Goal: Task Accomplishment & Management: Manage account settings

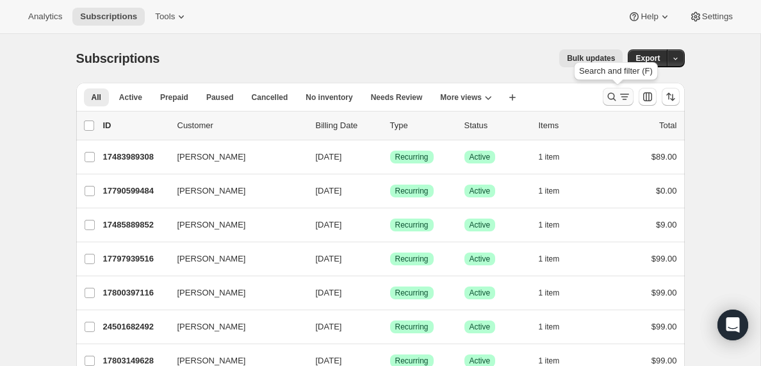
click at [621, 97] on icon "Search and filter results" at bounding box center [624, 96] width 13 height 13
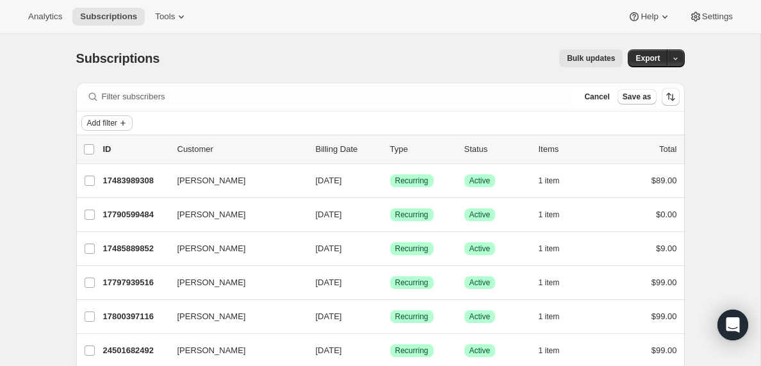
click at [126, 123] on icon "Add filter" at bounding box center [122, 122] width 5 height 5
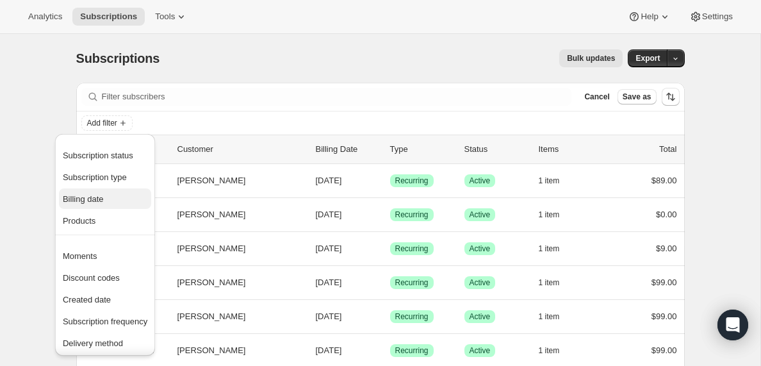
click at [92, 197] on span "Billing date" at bounding box center [83, 199] width 41 height 10
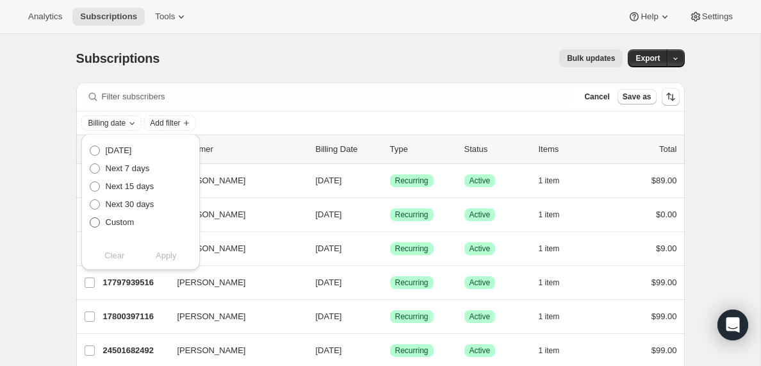
click at [94, 225] on span at bounding box center [95, 222] width 10 height 10
click at [90, 218] on input "Custom" at bounding box center [90, 217] width 1 height 1
radio input "true"
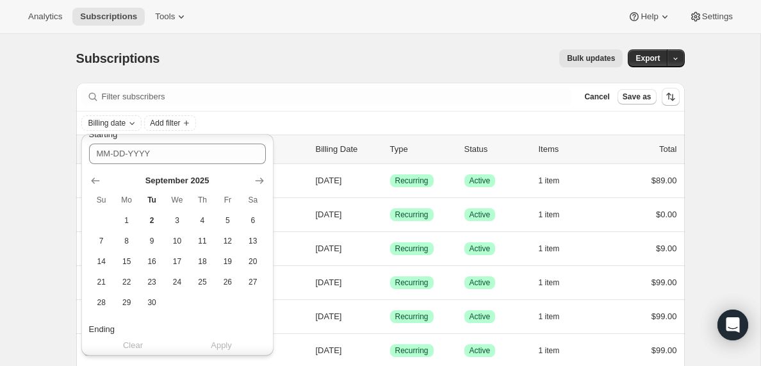
scroll to position [105, 0]
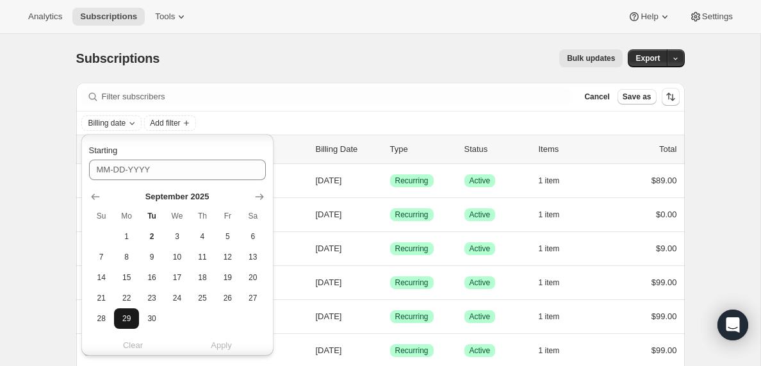
click at [131, 320] on span "29" at bounding box center [126, 318] width 15 height 10
type input "[DATE]"
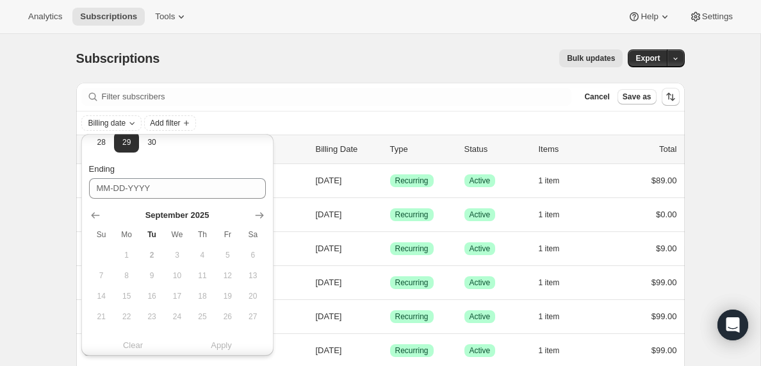
scroll to position [321, 0]
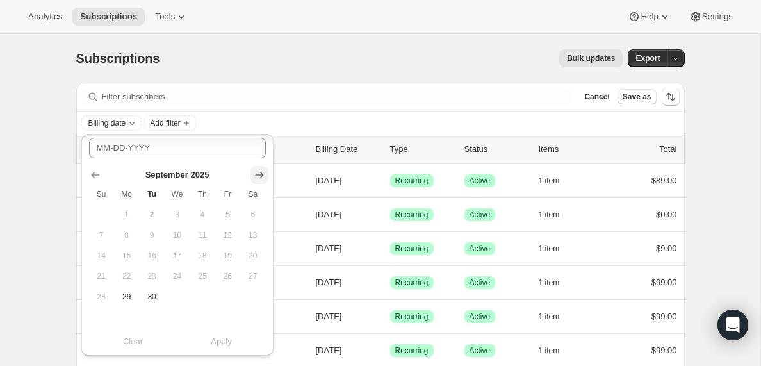
click at [261, 174] on icon "Show next month, October 2025" at bounding box center [259, 175] width 8 height 6
click at [202, 216] on span "2" at bounding box center [202, 214] width 15 height 10
type input "[DATE]"
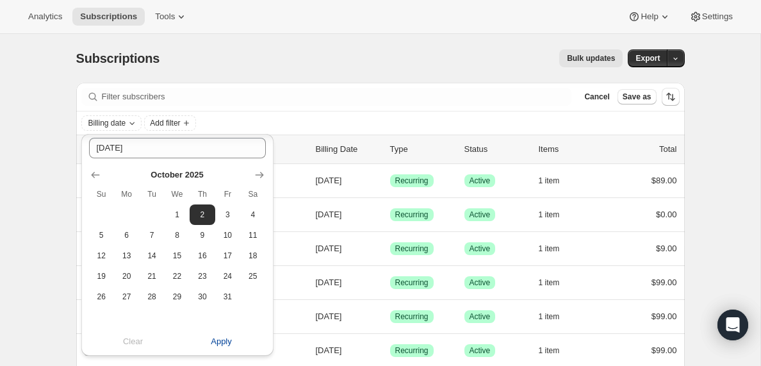
click at [221, 347] on button "Apply" at bounding box center [222, 341] width 104 height 20
click at [240, 118] on span "Add filter" at bounding box center [225, 123] width 30 height 10
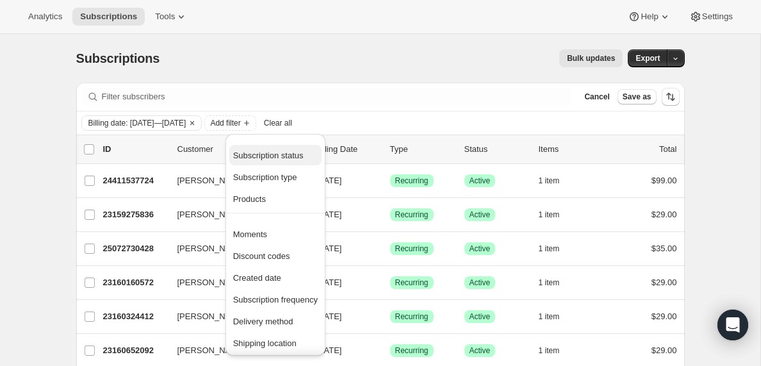
click at [275, 157] on span "Subscription status" at bounding box center [268, 155] width 70 height 10
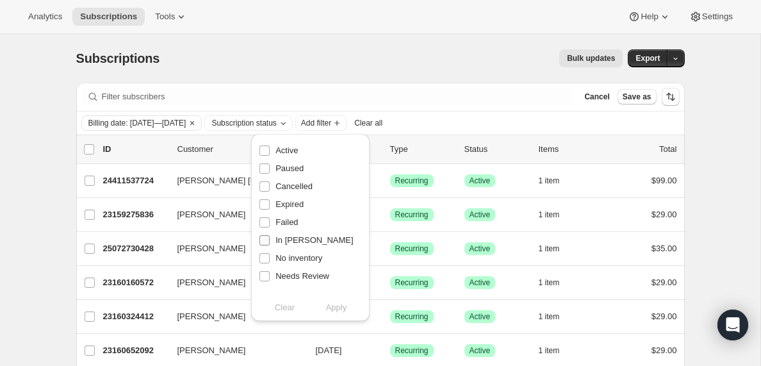
click at [262, 241] on input "In [PERSON_NAME]" at bounding box center [264, 240] width 10 height 10
checkbox input "true"
click at [338, 311] on span "Apply" at bounding box center [336, 307] width 21 height 13
click at [92, 150] on input "0 selected" at bounding box center [89, 149] width 10 height 10
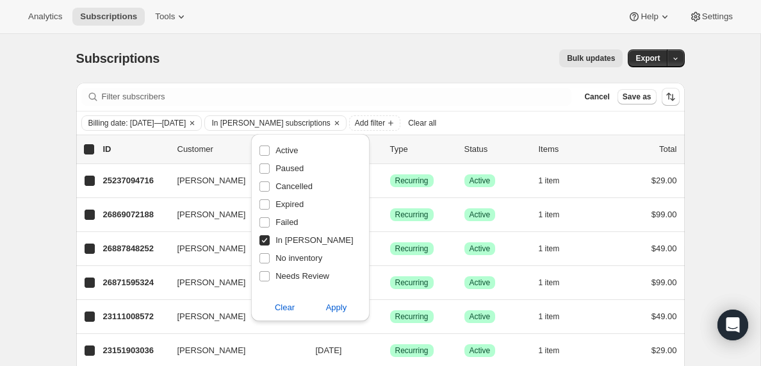
checkbox input "true"
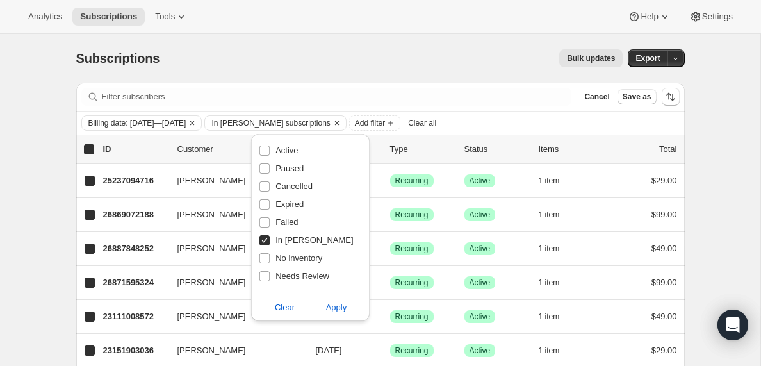
checkbox input "true"
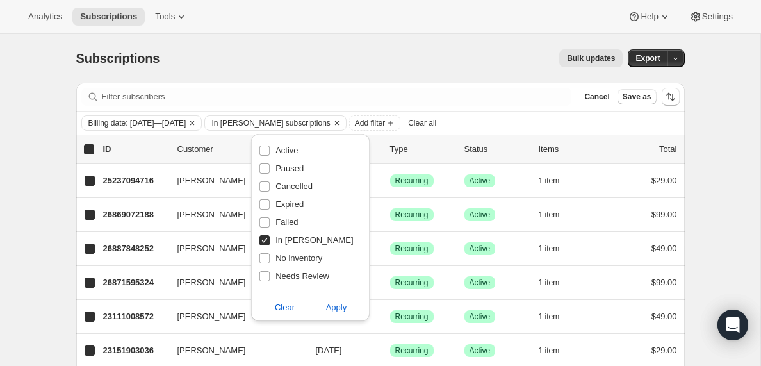
checkbox input "true"
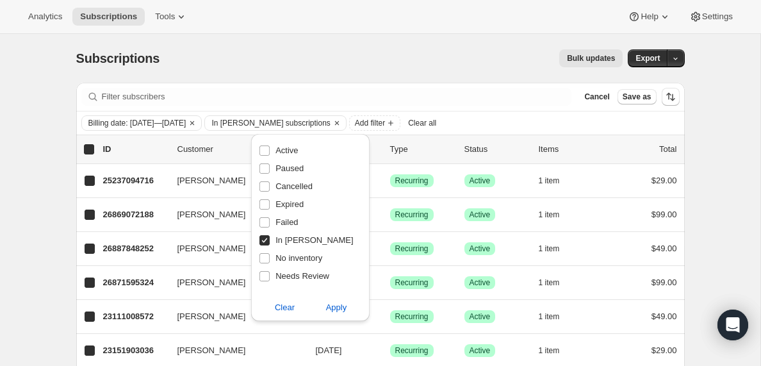
checkbox input "true"
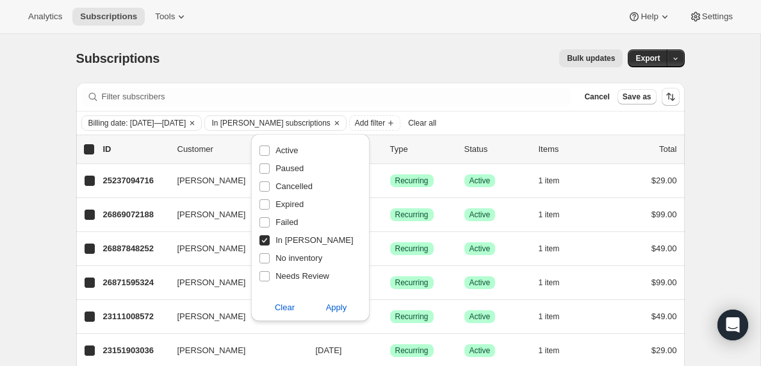
checkbox input "true"
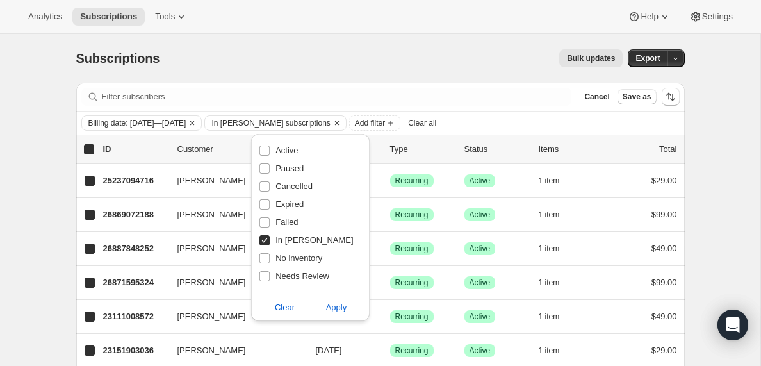
checkbox input "true"
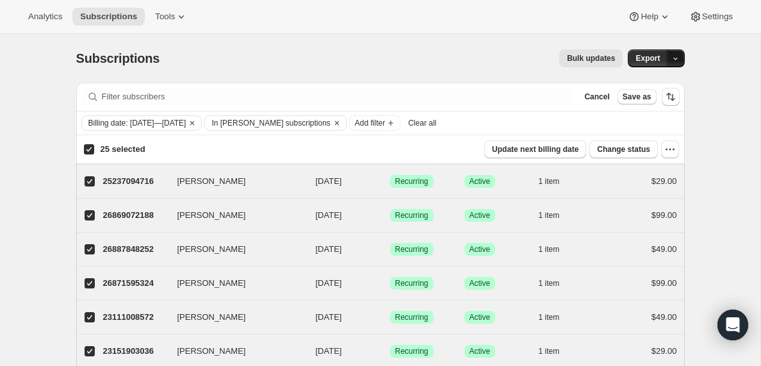
click at [675, 59] on icon "button" at bounding box center [675, 58] width 8 height 8
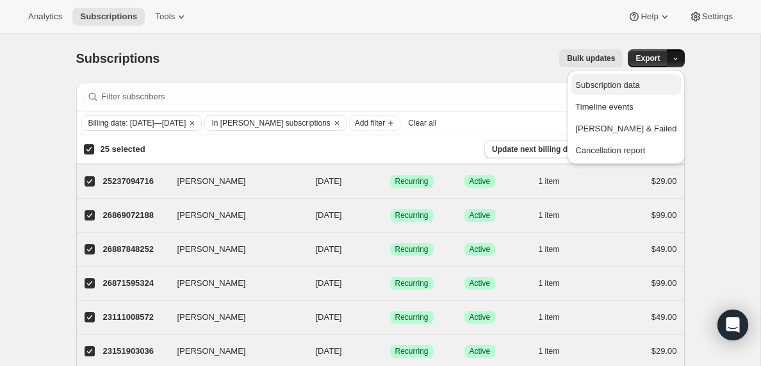
click at [639, 88] on span "Subscription data" at bounding box center [607, 85] width 64 height 10
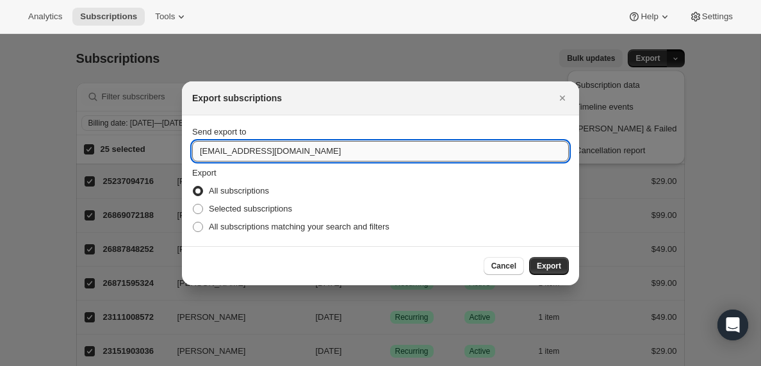
click at [229, 151] on input "[EMAIL_ADDRESS][DOMAIN_NAME]" at bounding box center [380, 151] width 377 height 20
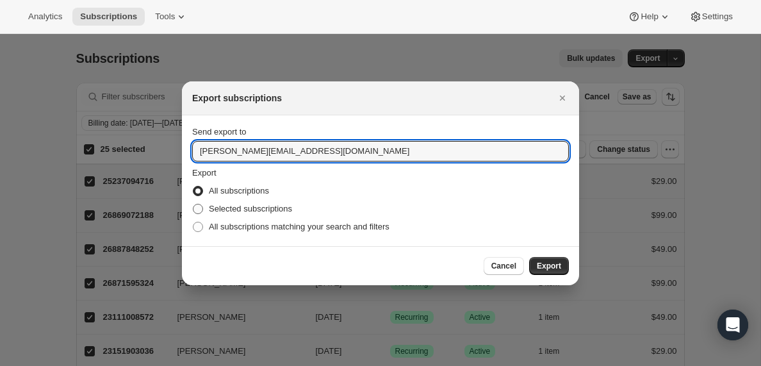
type input "[PERSON_NAME][EMAIL_ADDRESS][DOMAIN_NAME]"
click at [201, 207] on span ":ra:" at bounding box center [198, 209] width 10 height 10
click at [193, 204] on input "Selected subscriptions" at bounding box center [193, 204] width 1 height 1
radio input "true"
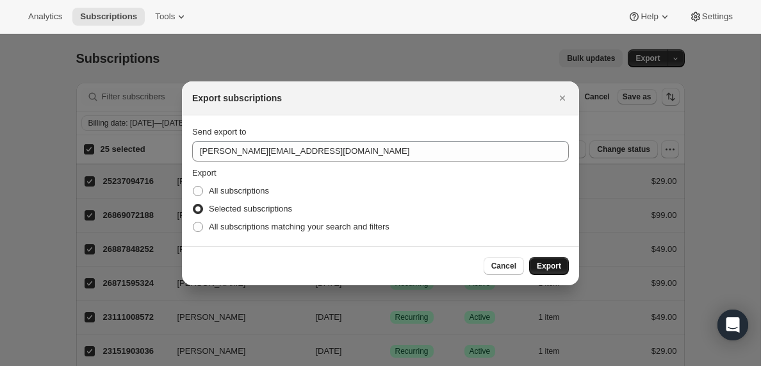
click at [551, 266] on span "Export" at bounding box center [549, 266] width 24 height 10
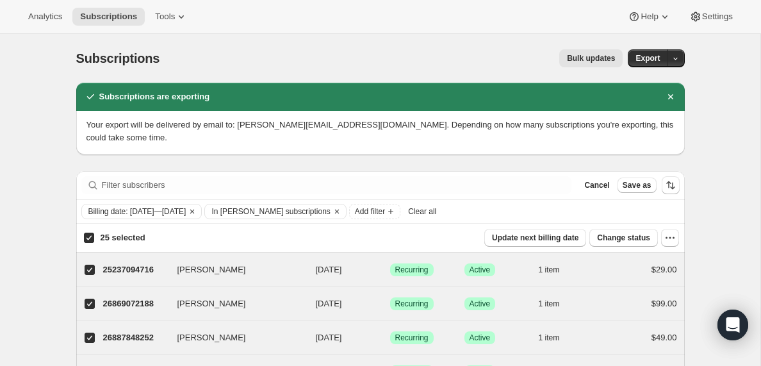
click at [436, 214] on span "Clear all" at bounding box center [422, 211] width 28 height 10
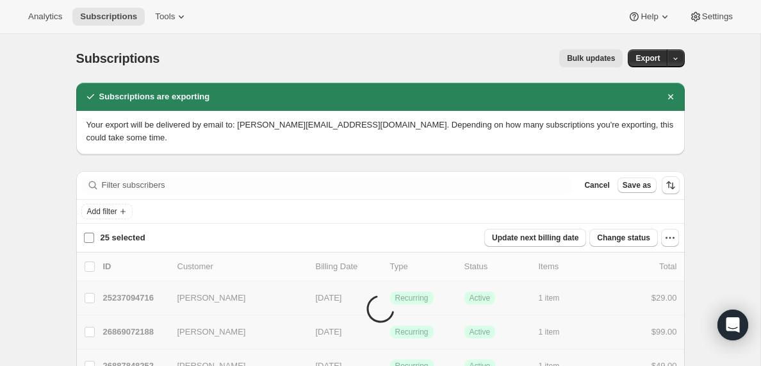
checkbox input "false"
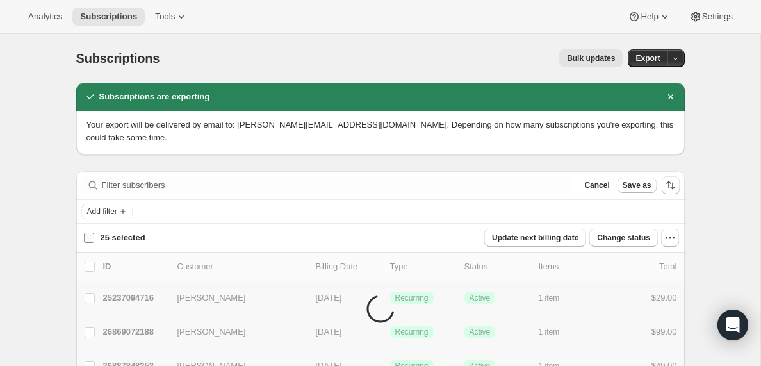
checkbox input "false"
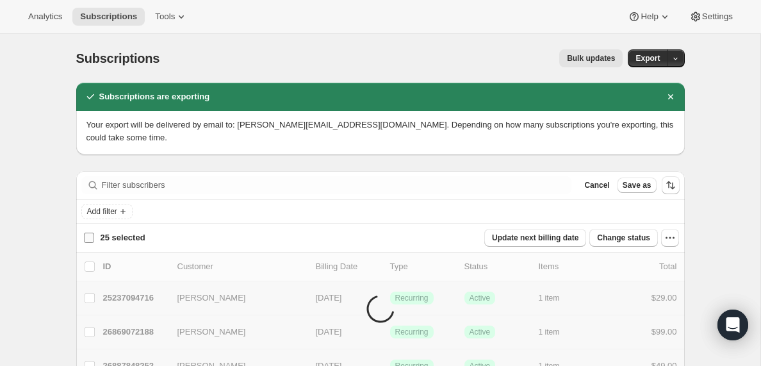
checkbox input "false"
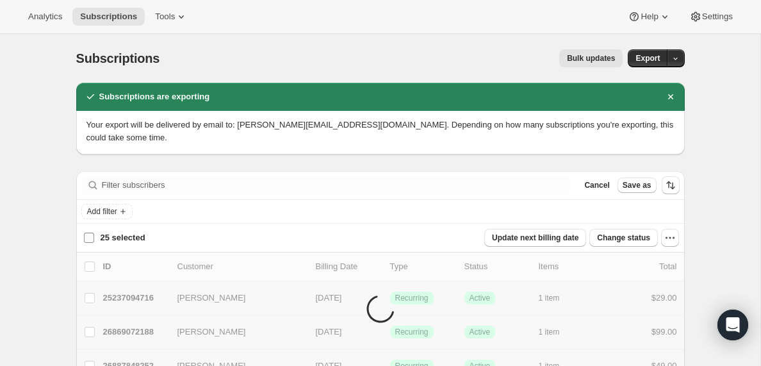
checkbox input "false"
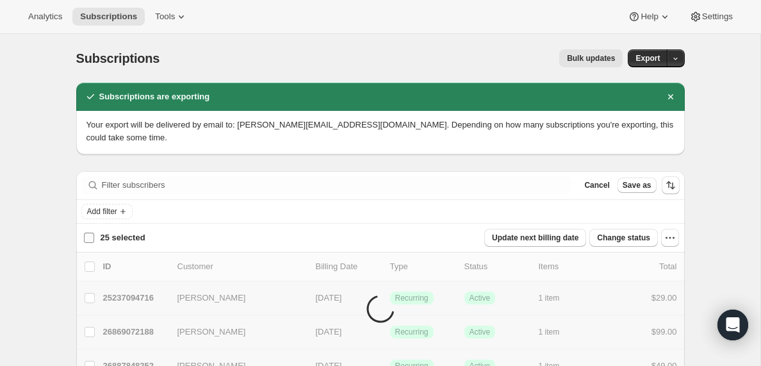
checkbox input "false"
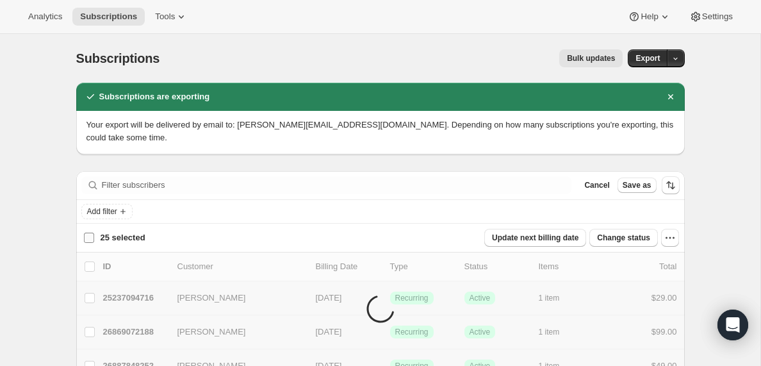
checkbox input "false"
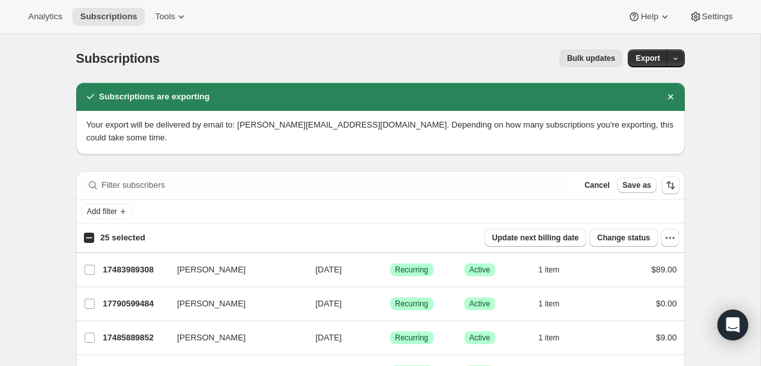
click at [88, 238] on input "25 selected" at bounding box center [89, 237] width 10 height 10
checkbox input "true"
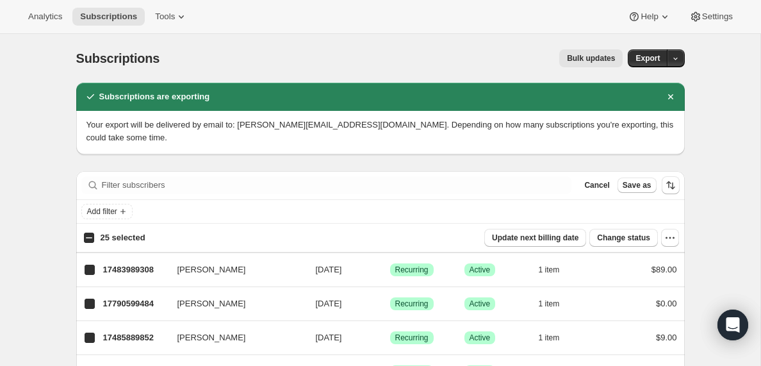
checkbox input "true"
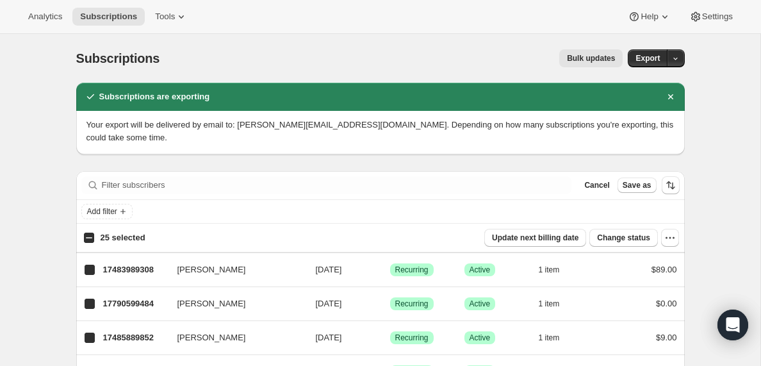
checkbox input "true"
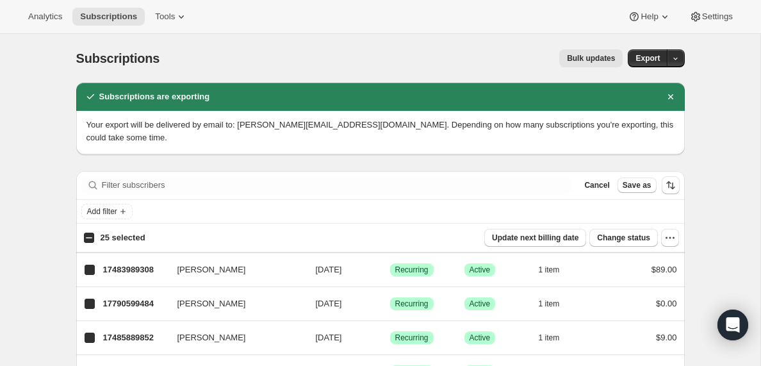
checkbox input "true"
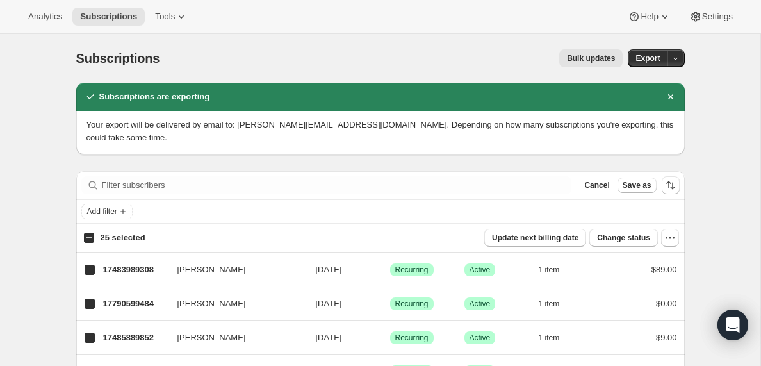
checkbox input "true"
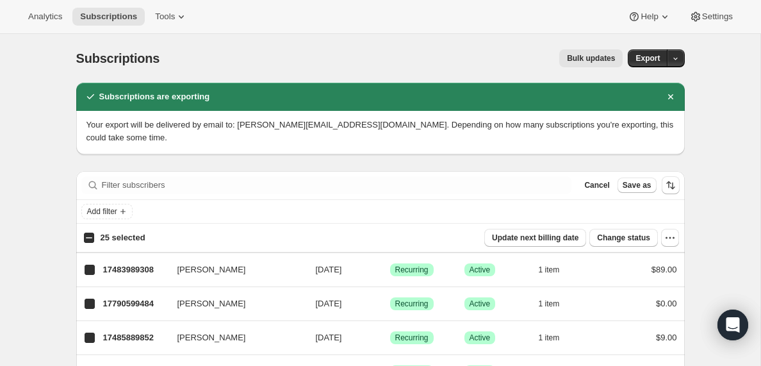
checkbox input "true"
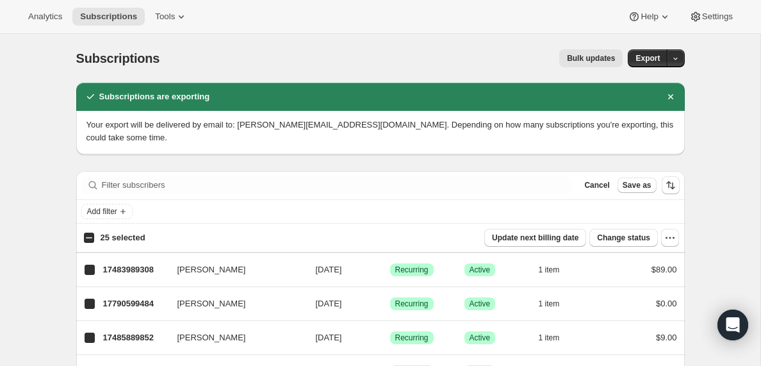
checkbox input "true"
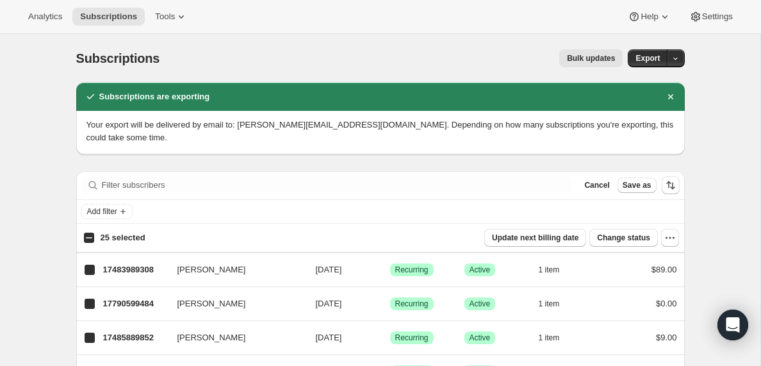
checkbox input "true"
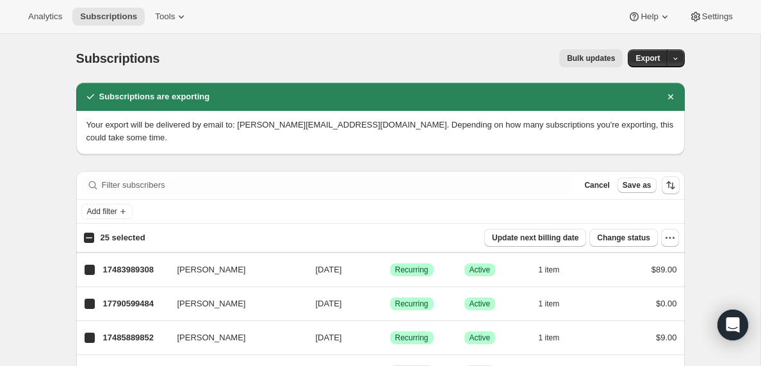
checkbox input "true"
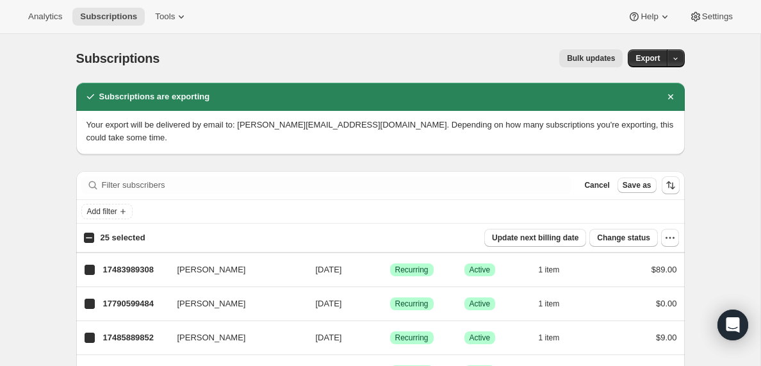
checkbox input "true"
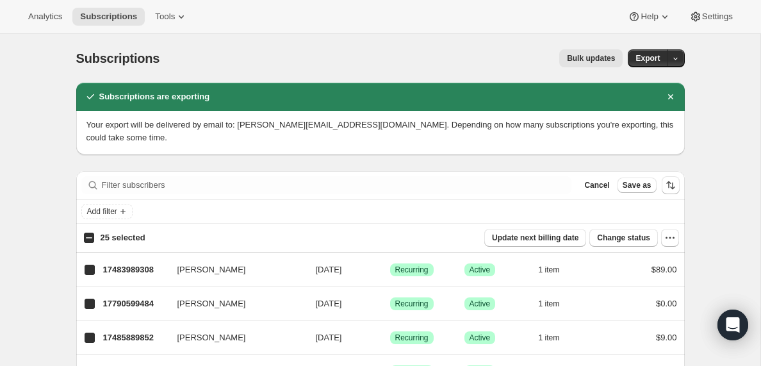
checkbox input "true"
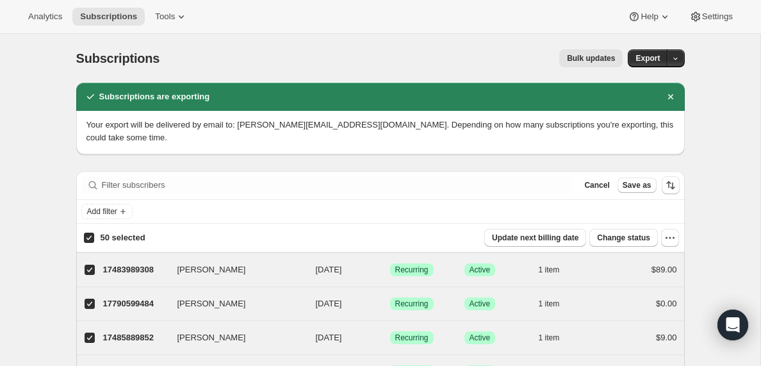
click at [88, 238] on input "50 selected" at bounding box center [89, 237] width 10 height 10
checkbox input "false"
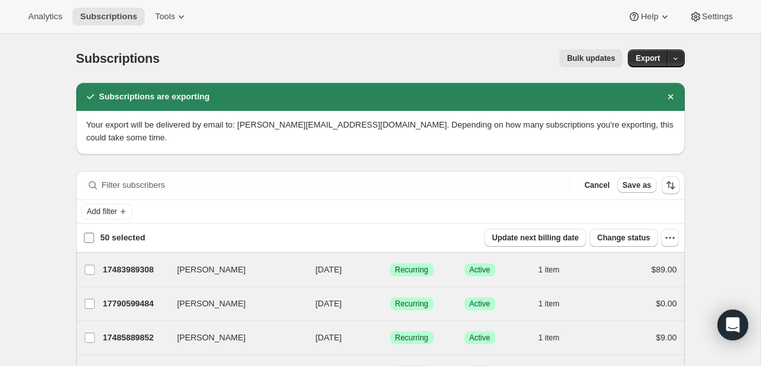
checkbox input "false"
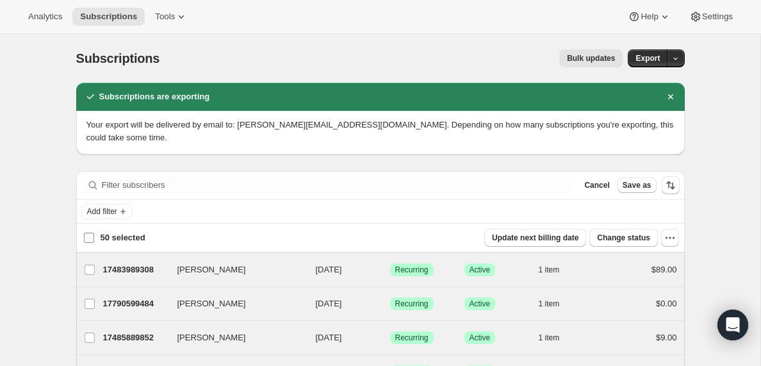
checkbox input "false"
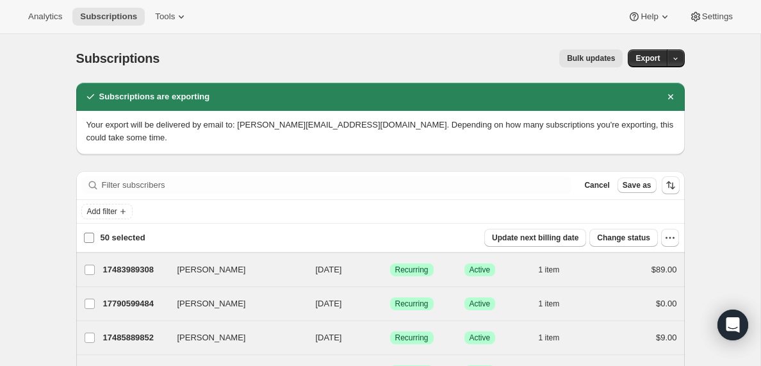
checkbox input "false"
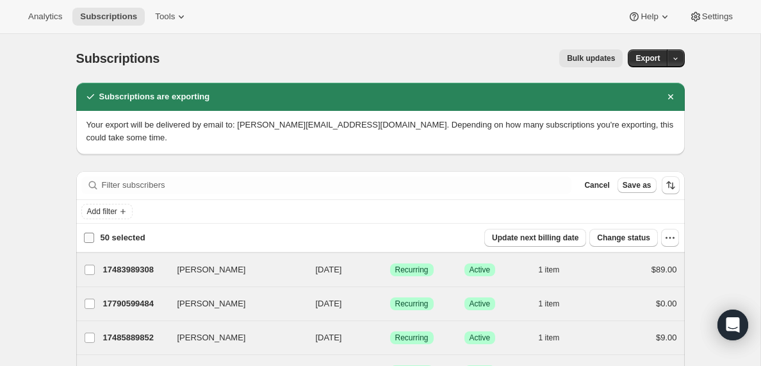
checkbox input "false"
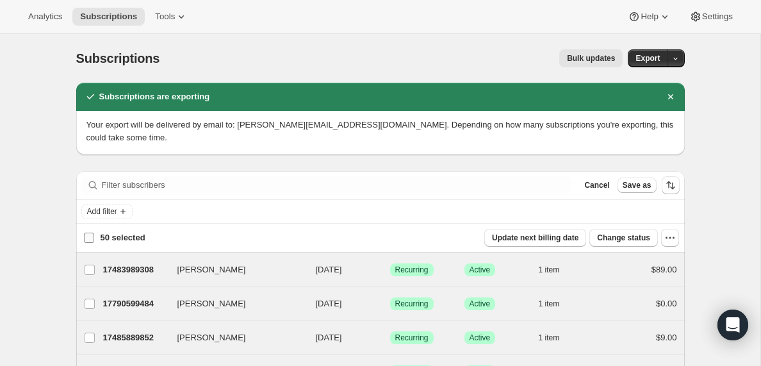
checkbox input "false"
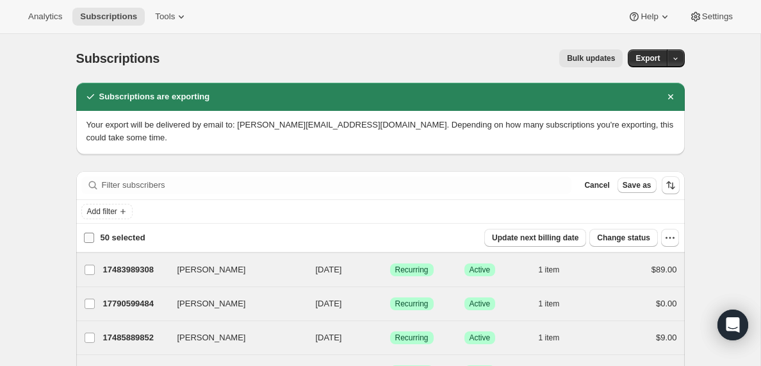
checkbox input "false"
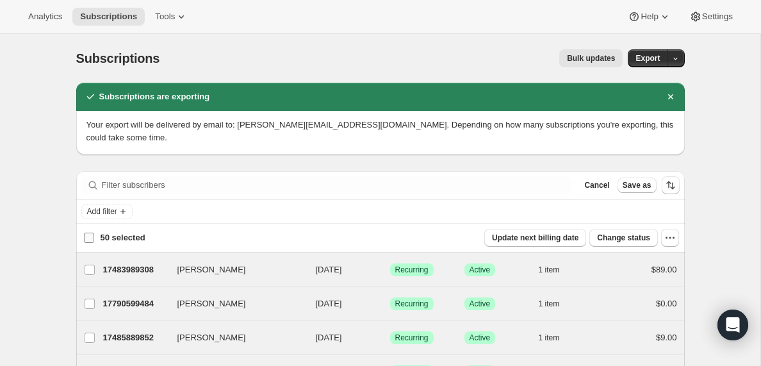
checkbox input "false"
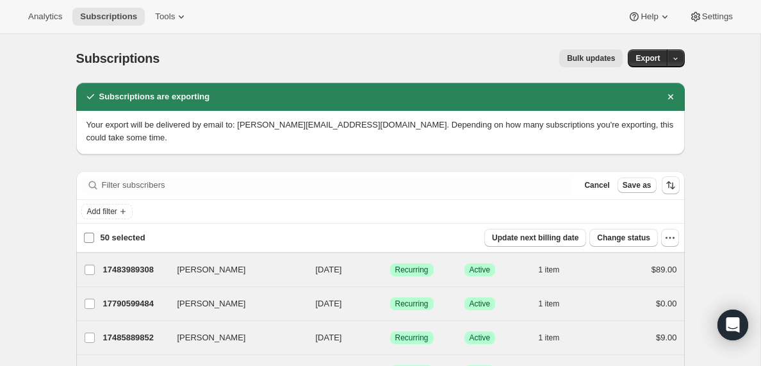
checkbox input "false"
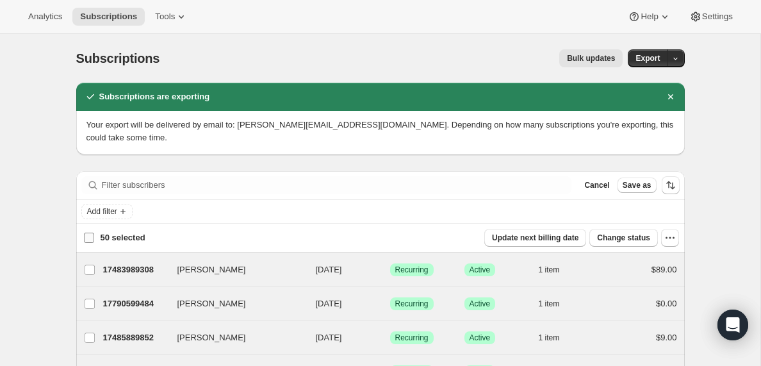
checkbox input "false"
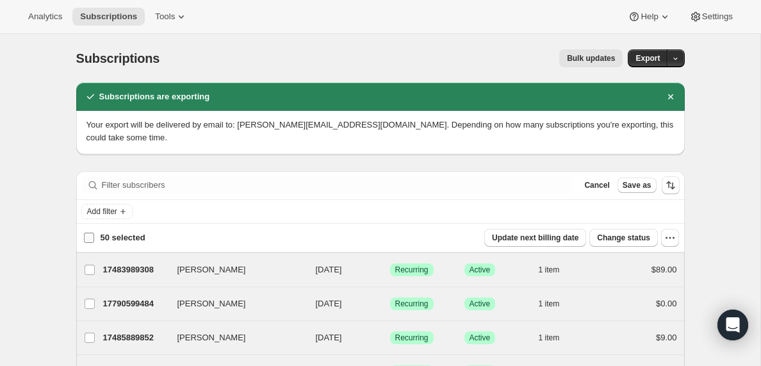
checkbox input "false"
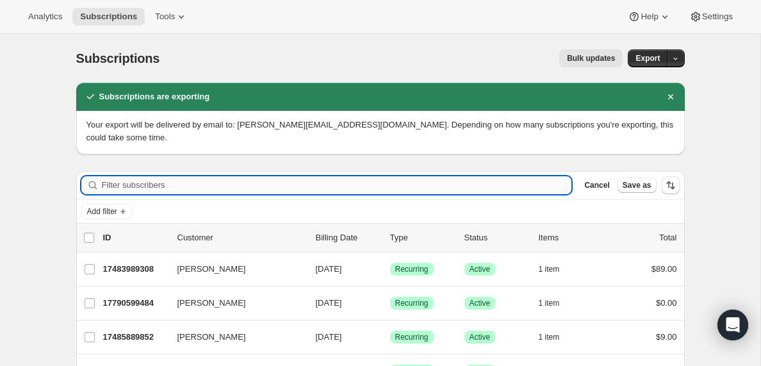
click at [131, 185] on input "Filter subscribers" at bounding box center [337, 185] width 470 height 18
paste input "[EMAIL_ADDRESS][DOMAIN_NAME]"
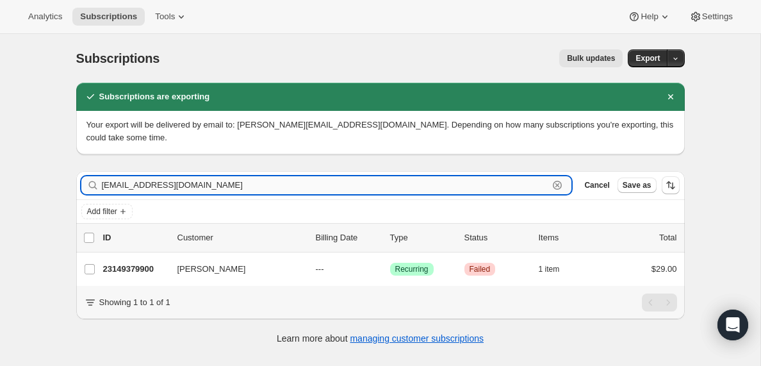
click at [143, 187] on input "[EMAIL_ADDRESS][DOMAIN_NAME]" at bounding box center [325, 185] width 447 height 18
paste input "pastor@avenuepbc"
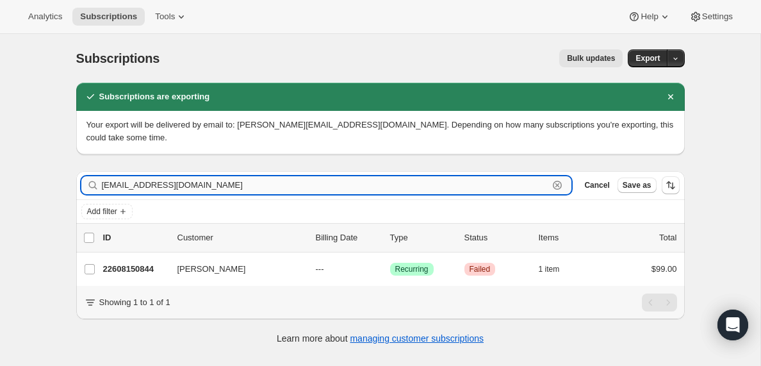
click at [146, 186] on input "[EMAIL_ADDRESS][DOMAIN_NAME]" at bounding box center [325, 185] width 447 height 18
paste input "[EMAIL_ADDRESS][DOMAIN_NAME]"
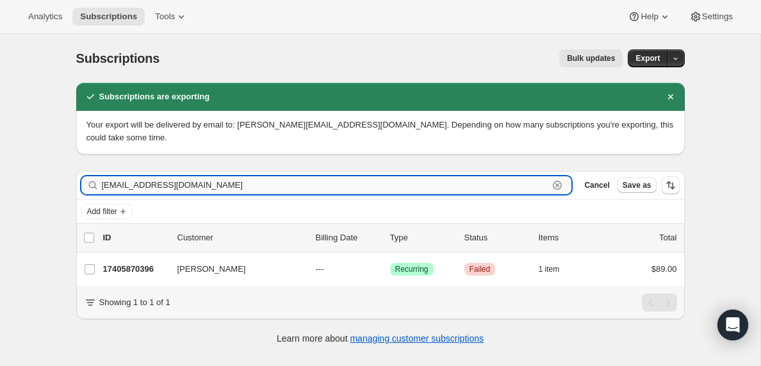
click at [173, 184] on input "[EMAIL_ADDRESS][DOMAIN_NAME]" at bounding box center [325, 185] width 447 height 18
paste input "[EMAIL_ADDRESS][DOMAIN_NAME]"
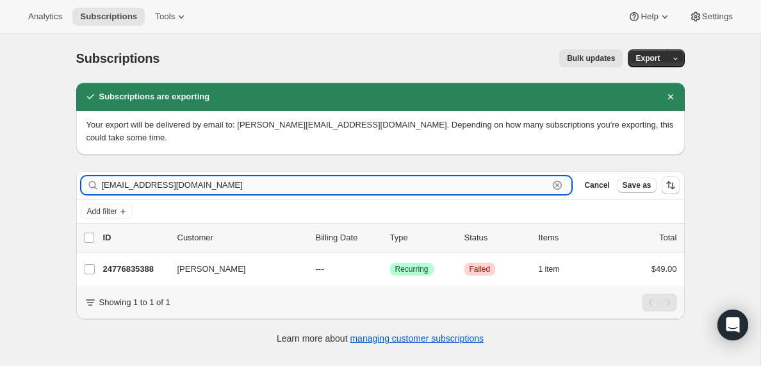
click at [165, 184] on input "[EMAIL_ADDRESS][DOMAIN_NAME]" at bounding box center [325, 185] width 447 height 18
paste input "[EMAIL_ADDRESS][DOMAIN_NAME]"
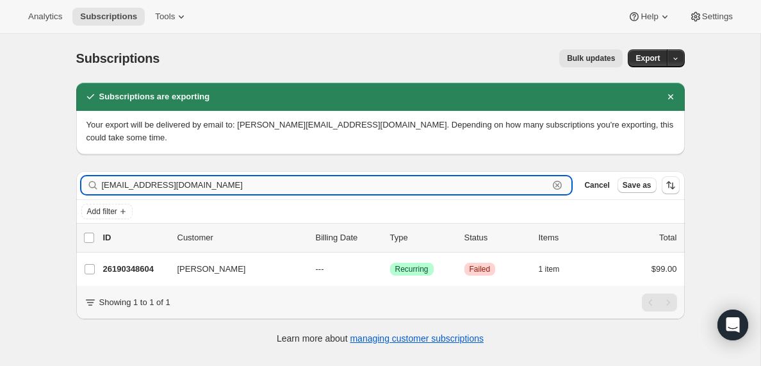
click at [197, 190] on input "[EMAIL_ADDRESS][DOMAIN_NAME]" at bounding box center [325, 185] width 447 height 18
paste input "michaelkufa2"
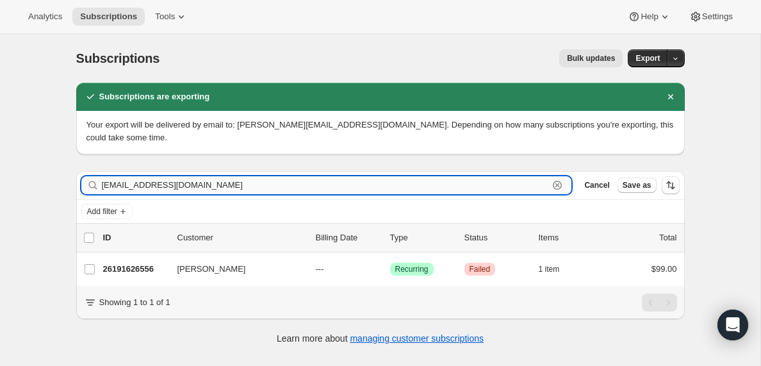
click at [193, 182] on input "[EMAIL_ADDRESS][DOMAIN_NAME]" at bounding box center [325, 185] width 447 height 18
paste input "[EMAIL_ADDRESS]"
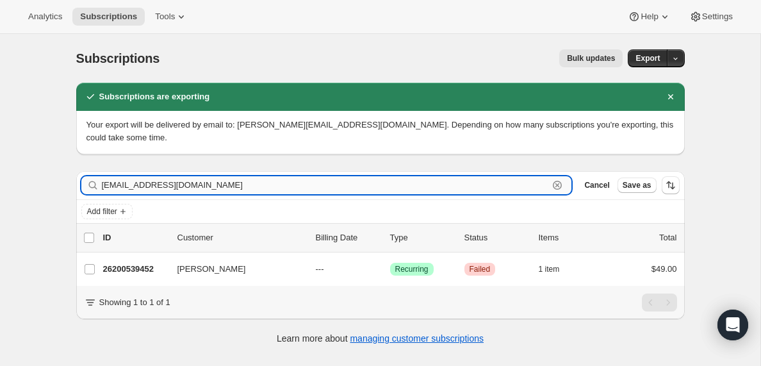
click at [213, 190] on input "[EMAIL_ADDRESS][DOMAIN_NAME]" at bounding box center [325, 185] width 447 height 18
paste input "elbib346777"
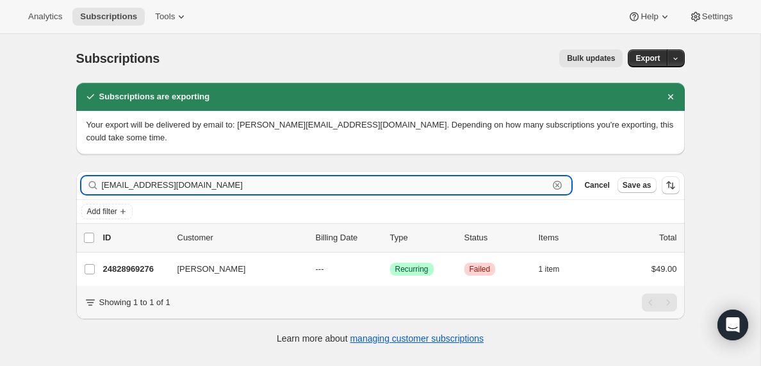
click at [228, 178] on input "[EMAIL_ADDRESS][DOMAIN_NAME]" at bounding box center [325, 185] width 447 height 18
paste input "[EMAIL_ADDRESS]"
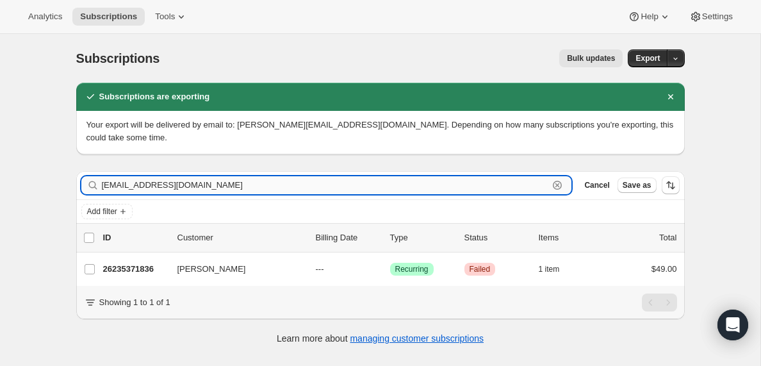
click at [144, 184] on input "[EMAIL_ADDRESS][DOMAIN_NAME]" at bounding box center [325, 185] width 447 height 18
click at [154, 187] on input "[EMAIL_ADDRESS][DOMAIN_NAME]" at bounding box center [325, 185] width 447 height 18
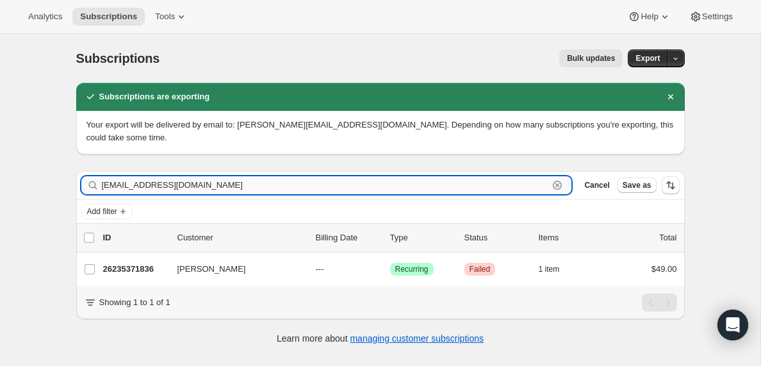
click at [154, 187] on input "[EMAIL_ADDRESS][DOMAIN_NAME]" at bounding box center [325, 185] width 447 height 18
paste input "[PERSON_NAME]@boulettegolden"
click at [172, 184] on input "[PERSON_NAME][EMAIL_ADDRESS][DOMAIN_NAME]" at bounding box center [325, 185] width 447 height 18
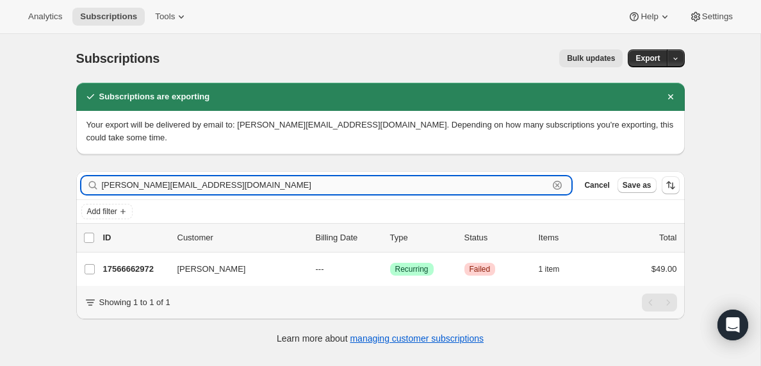
click at [172, 184] on input "[PERSON_NAME][EMAIL_ADDRESS][DOMAIN_NAME]" at bounding box center [325, 185] width 447 height 18
paste input "[EMAIL_ADDRESS]"
click at [158, 185] on input "[EMAIL_ADDRESS][DOMAIN_NAME]" at bounding box center [325, 185] width 447 height 18
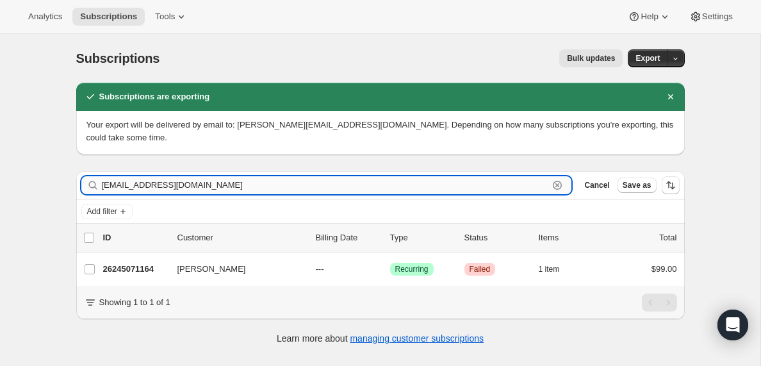
click at [158, 185] on input "[EMAIL_ADDRESS][DOMAIN_NAME]" at bounding box center [325, 185] width 447 height 18
paste input "[EMAIL_ADDRESS]"
click at [143, 185] on input "[EMAIL_ADDRESS][DOMAIN_NAME]" at bounding box center [325, 185] width 447 height 18
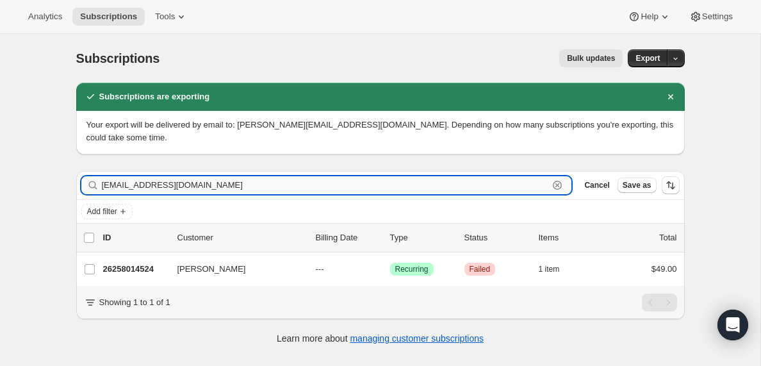
paste input "[EMAIL_ADDRESS]"
click at [199, 184] on input "[EMAIL_ADDRESS][DOMAIN_NAME]" at bounding box center [325, 185] width 447 height 18
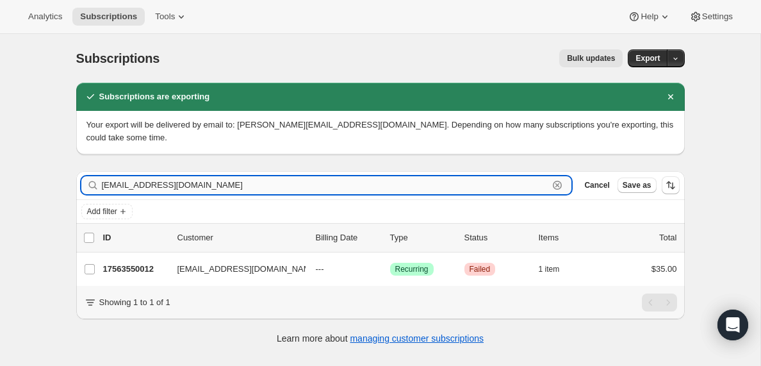
paste input "[PERSON_NAME]@neonlifechurch"
click at [174, 179] on input "[PERSON_NAME][EMAIL_ADDRESS][DOMAIN_NAME]" at bounding box center [325, 185] width 447 height 18
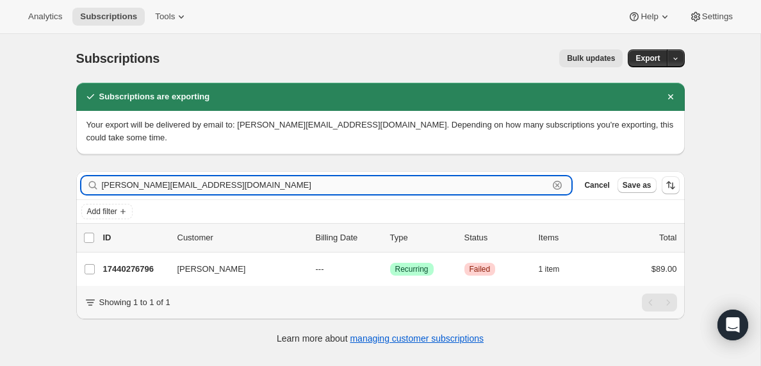
paste input "[EMAIL_ADDRESS]"
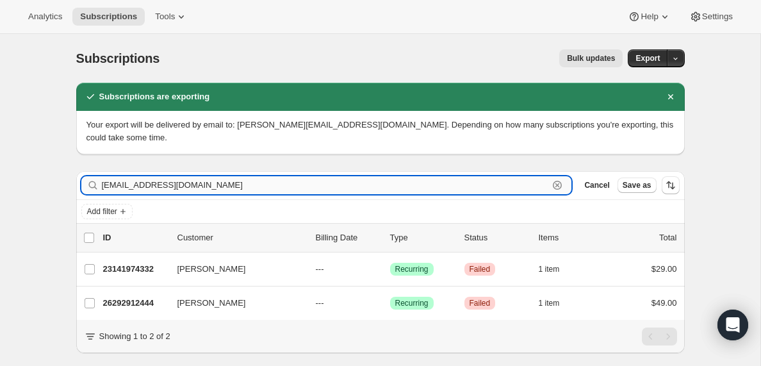
click at [167, 188] on input "[EMAIL_ADDRESS][DOMAIN_NAME]" at bounding box center [325, 185] width 447 height 18
paste input "[EMAIL_ADDRESS]"
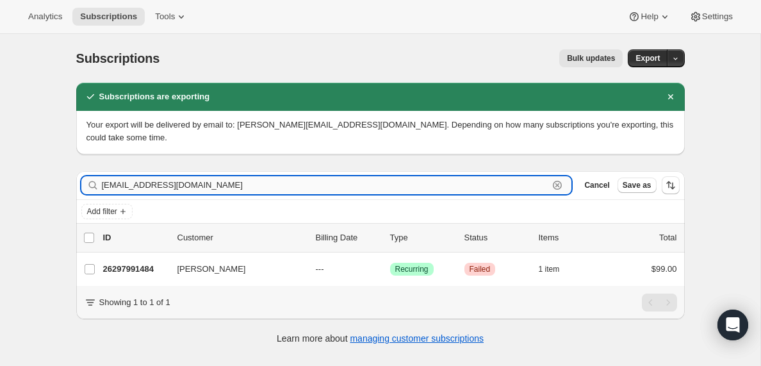
click at [166, 188] on input "[EMAIL_ADDRESS][DOMAIN_NAME]" at bounding box center [325, 185] width 447 height 18
paste input "[EMAIL_ADDRESS]"
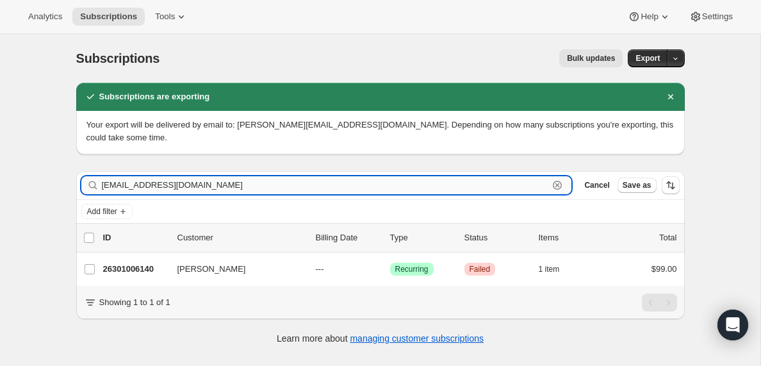
click at [158, 187] on input "[EMAIL_ADDRESS][DOMAIN_NAME]" at bounding box center [325, 185] width 447 height 18
paste input "[EMAIL_ADDRESS]"
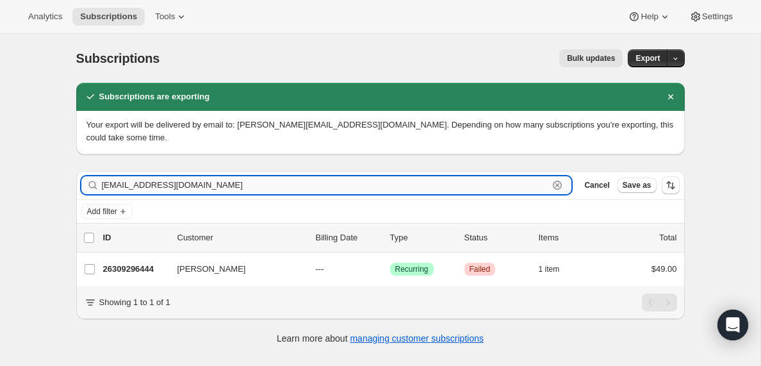
click at [218, 181] on input "[EMAIL_ADDRESS][DOMAIN_NAME]" at bounding box center [325, 185] width 447 height 18
paste input "[EMAIL_ADDRESS][DOMAIN_NAME]"
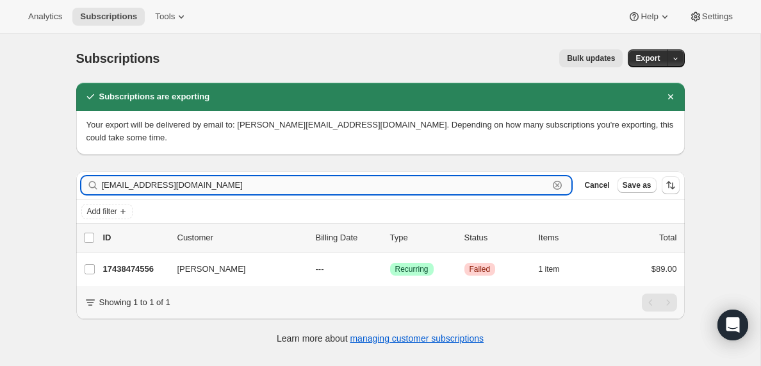
click at [178, 188] on input "[EMAIL_ADDRESS][DOMAIN_NAME]" at bounding box center [325, 185] width 447 height 18
paste input "[EMAIL_ADDRESS][DOMAIN_NAME]"
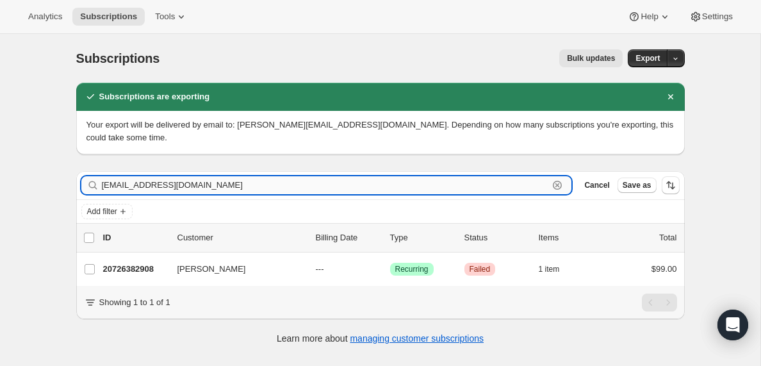
click at [188, 191] on input "[EMAIL_ADDRESS][DOMAIN_NAME]" at bounding box center [325, 185] width 447 height 18
paste input "[EMAIL_ADDRESS]"
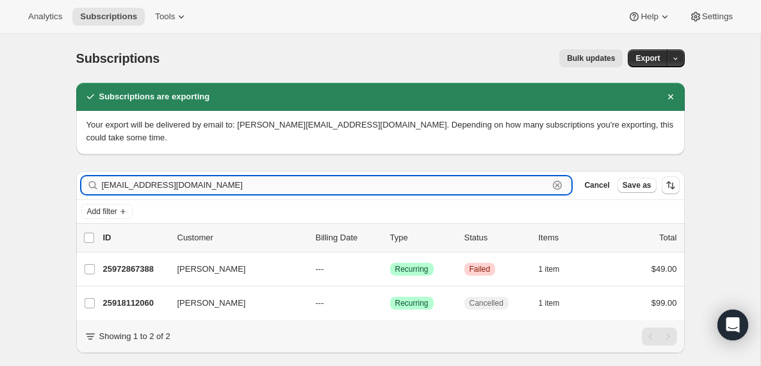
click at [183, 186] on input "[EMAIL_ADDRESS][DOMAIN_NAME]" at bounding box center [325, 185] width 447 height 18
paste input "[PERSON_NAME][EMAIL_ADDRESS][PERSON_NAME][DOMAIN_NAME]"
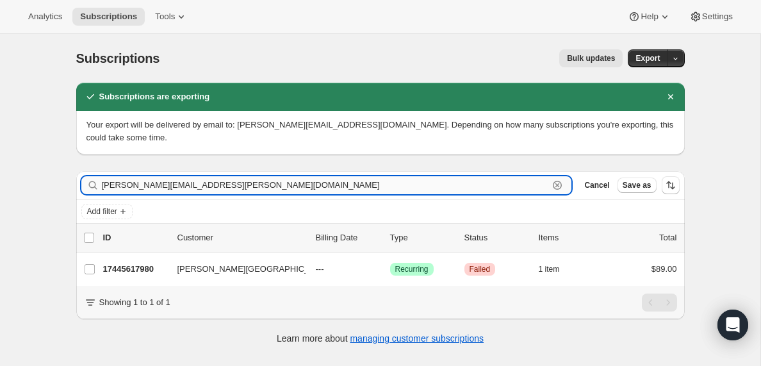
click at [175, 181] on input "[PERSON_NAME][EMAIL_ADDRESS][PERSON_NAME][DOMAIN_NAME]" at bounding box center [325, 185] width 447 height 18
paste input "[EMAIL_ADDRESS][DOMAIN_NAME]"
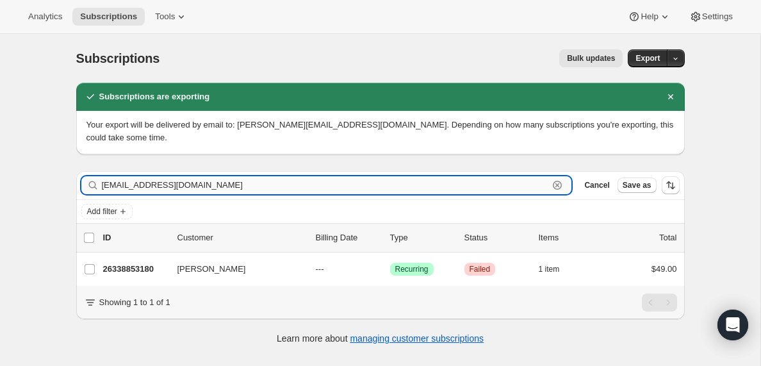
click at [143, 188] on input "[EMAIL_ADDRESS][DOMAIN_NAME]" at bounding box center [325, 185] width 447 height 18
paste input "azerc-s@sidebyside1"
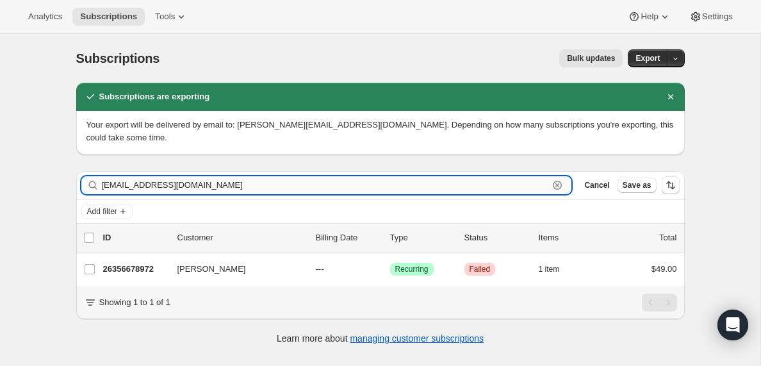
click at [173, 179] on input "[EMAIL_ADDRESS][DOMAIN_NAME]" at bounding box center [325, 185] width 447 height 18
paste input "[EMAIL_ADDRESS]"
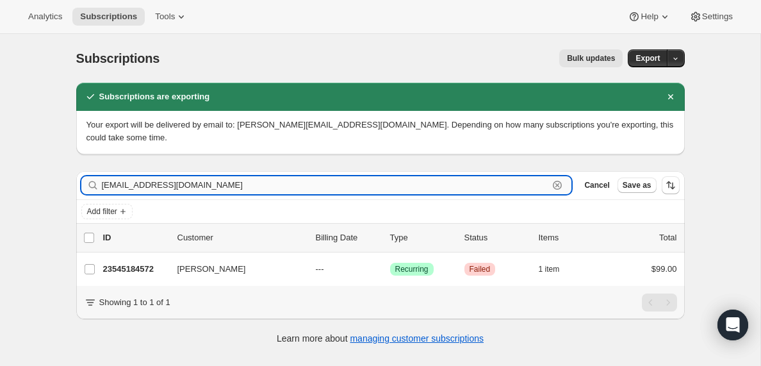
click at [197, 183] on input "[EMAIL_ADDRESS][DOMAIN_NAME]" at bounding box center [325, 185] width 447 height 18
paste input "[EMAIL_ADDRESS]"
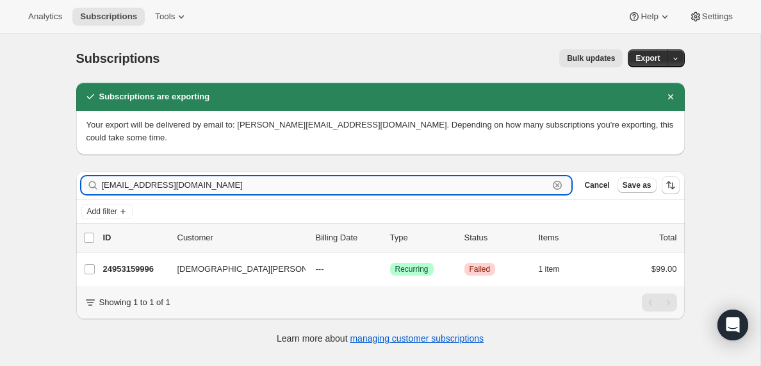
click at [197, 181] on input "[EMAIL_ADDRESS][DOMAIN_NAME]" at bounding box center [325, 185] width 447 height 18
paste input "[EMAIL_ADDRESS][DOMAIN_NAME]"
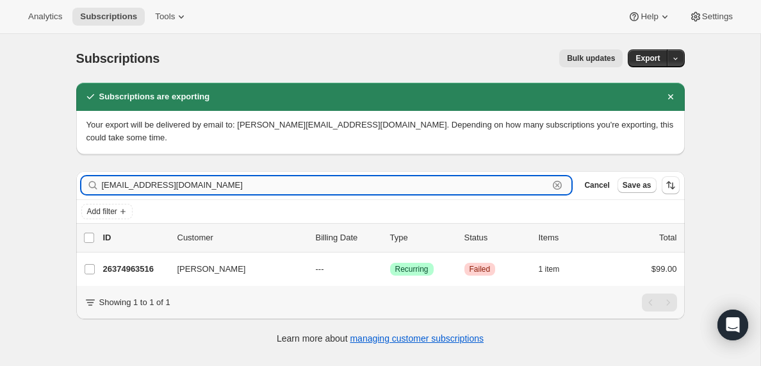
click at [159, 184] on input "[EMAIL_ADDRESS][DOMAIN_NAME]" at bounding box center [325, 185] width 447 height 18
paste input "[PERSON_NAME][EMAIL_ADDRESS][DOMAIN_NAME]"
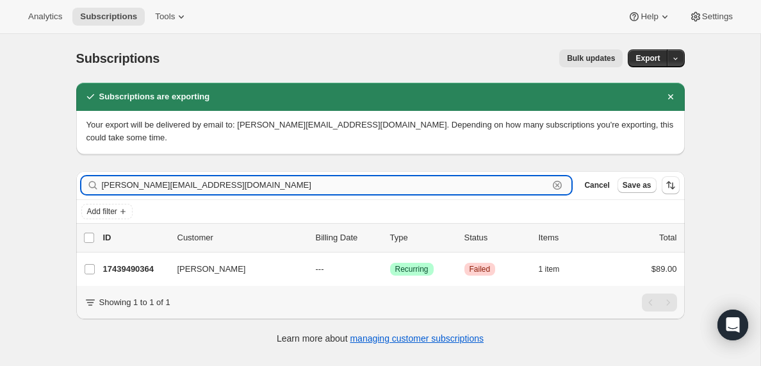
click at [193, 184] on input "[PERSON_NAME][EMAIL_ADDRESS][DOMAIN_NAME]" at bounding box center [325, 185] width 447 height 18
paste input "[EMAIL_ADDRESS][DOMAIN_NAME]"
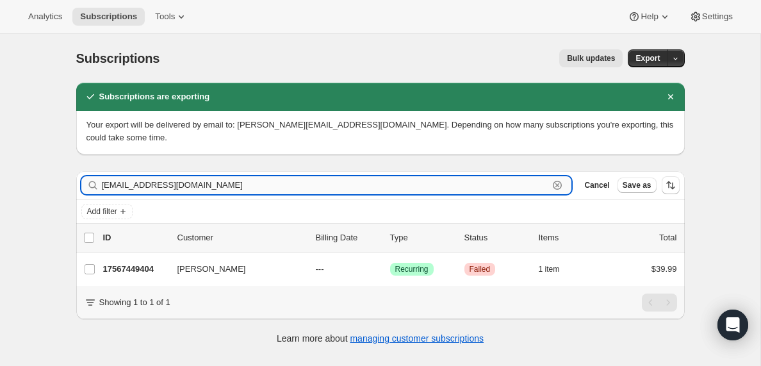
click at [216, 185] on input "[EMAIL_ADDRESS][DOMAIN_NAME]" at bounding box center [325, 185] width 447 height 18
paste input "[EMAIL_ADDRESS][DOMAIN_NAME]"
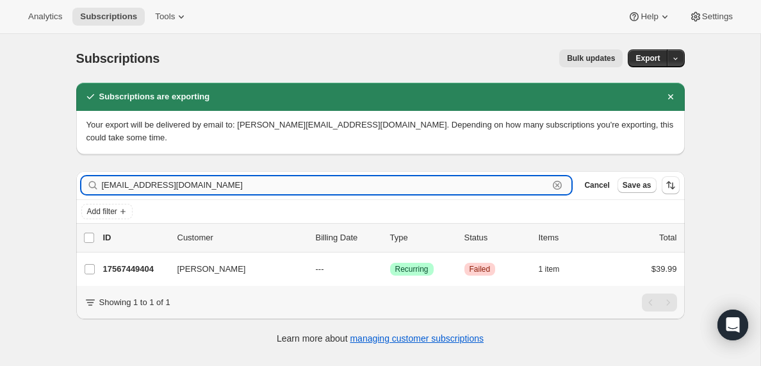
type input "[EMAIL_ADDRESS][DOMAIN_NAME]"
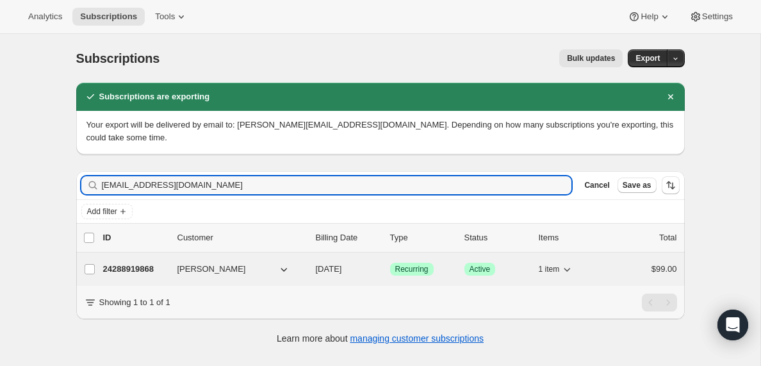
click at [209, 270] on span "[PERSON_NAME]" at bounding box center [211, 269] width 69 height 13
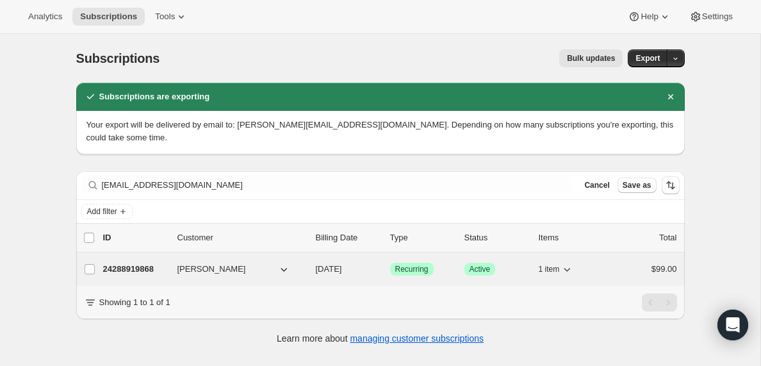
click at [209, 270] on span "[PERSON_NAME]" at bounding box center [211, 269] width 69 height 13
click at [136, 267] on p "24288919868" at bounding box center [135, 269] width 64 height 13
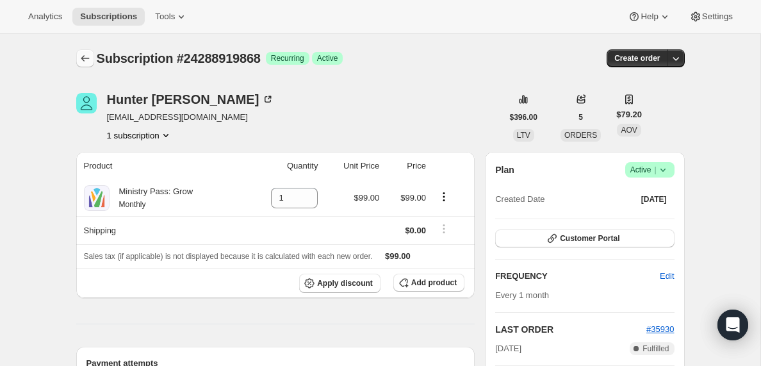
click at [85, 56] on icon "Subscriptions" at bounding box center [85, 58] width 13 height 13
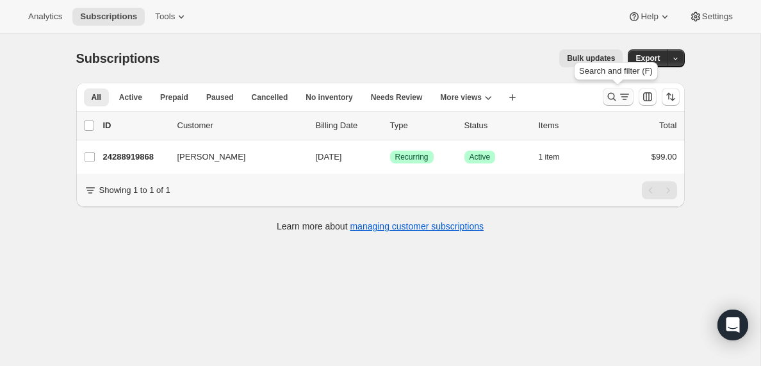
click at [621, 97] on icon "Search and filter results" at bounding box center [624, 96] width 7 height 1
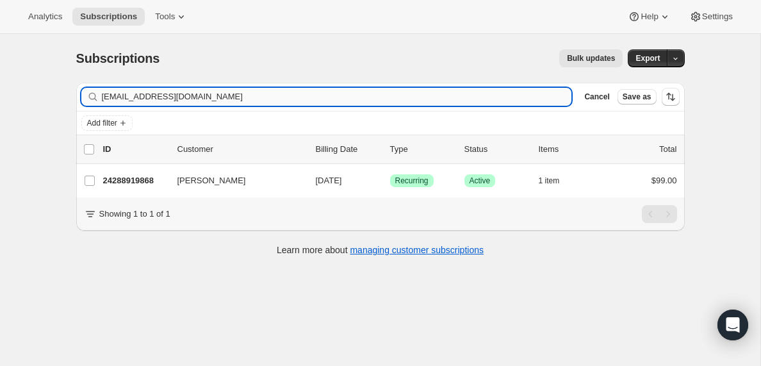
click at [143, 99] on input "[EMAIL_ADDRESS][DOMAIN_NAME]" at bounding box center [337, 97] width 470 height 18
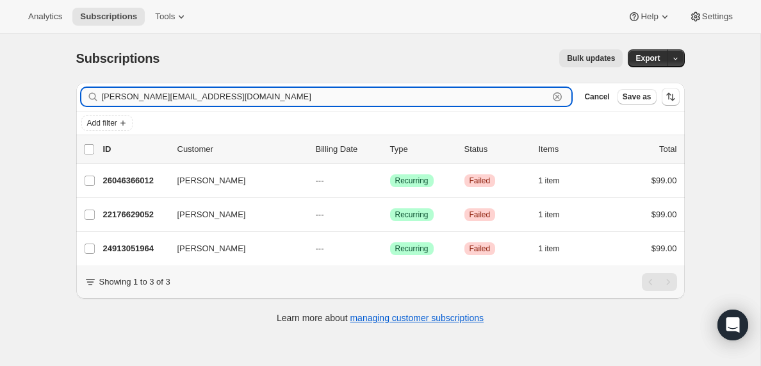
click at [199, 99] on input "[PERSON_NAME][EMAIL_ADDRESS][DOMAIN_NAME]" at bounding box center [325, 97] width 447 height 18
paste input "[EMAIL_ADDRESS][DOMAIN_NAME]"
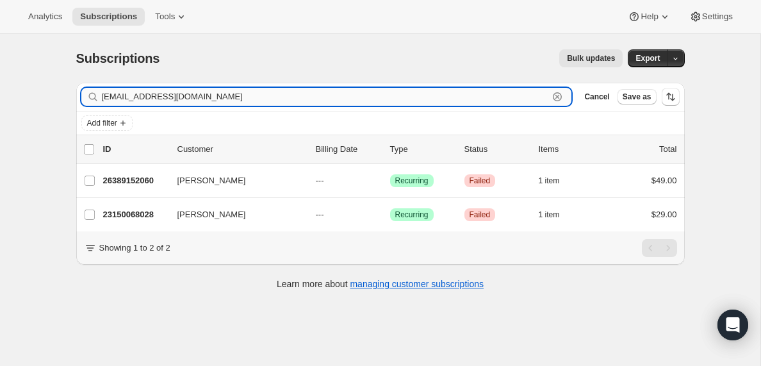
click at [156, 97] on input "[EMAIL_ADDRESS][DOMAIN_NAME]" at bounding box center [325, 97] width 447 height 18
paste input "reyesjesse4316"
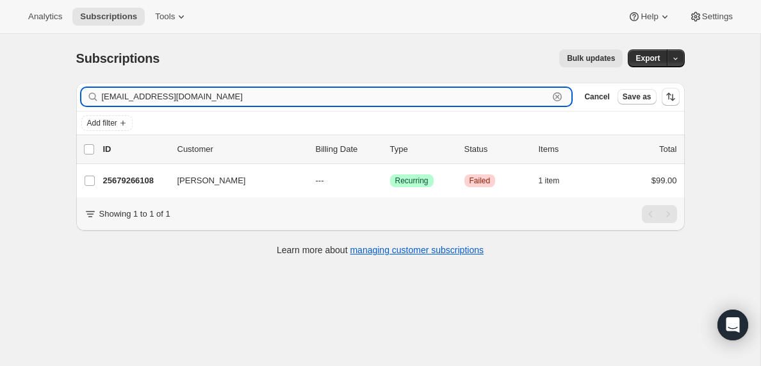
click at [222, 97] on input "[EMAIL_ADDRESS][DOMAIN_NAME]" at bounding box center [325, 97] width 447 height 18
paste input "[EMAIL_ADDRESS]"
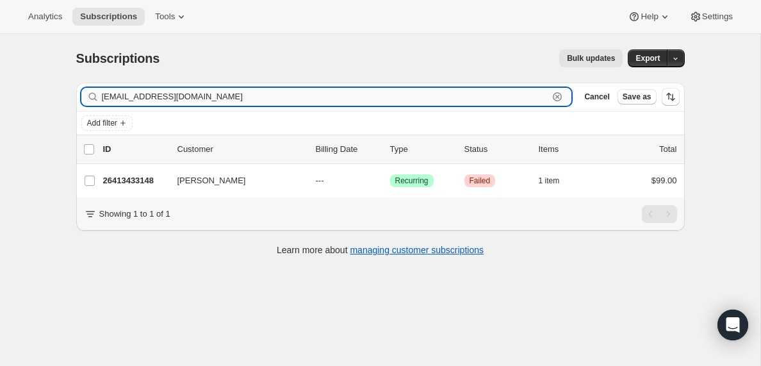
click at [204, 95] on input "[EMAIL_ADDRESS][DOMAIN_NAME]" at bounding box center [325, 97] width 447 height 18
paste input "[EMAIL_ADDRESS][DOMAIN_NAME]"
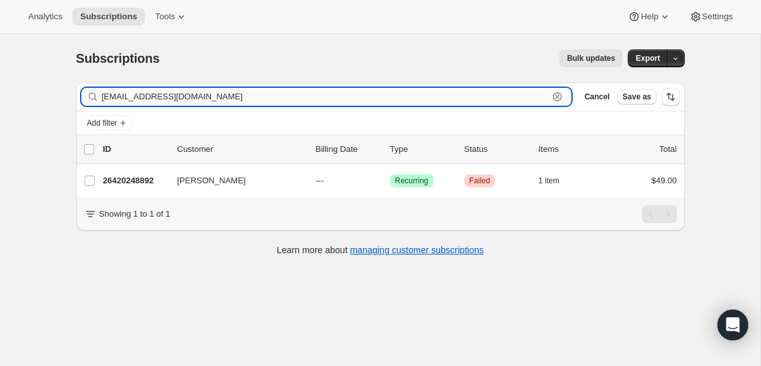
click at [237, 95] on input "[EMAIL_ADDRESS][DOMAIN_NAME]" at bounding box center [325, 97] width 447 height 18
paste input "[EMAIL_ADDRESS][DOMAIN_NAME]"
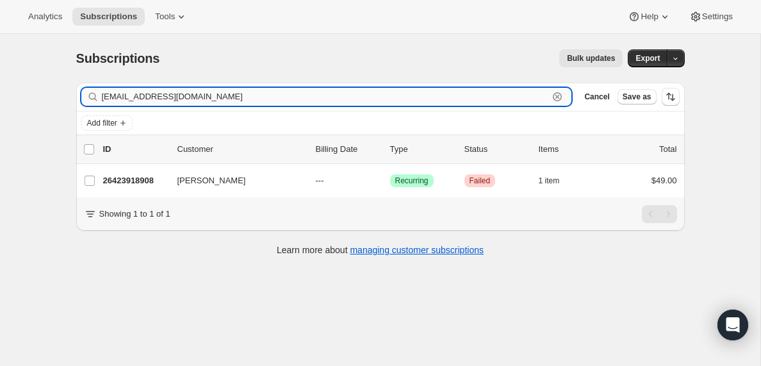
click at [223, 95] on input "[EMAIL_ADDRESS][DOMAIN_NAME]" at bounding box center [325, 97] width 447 height 18
paste input "[PERSON_NAME][EMAIL_ADDRESS][PERSON_NAME]"
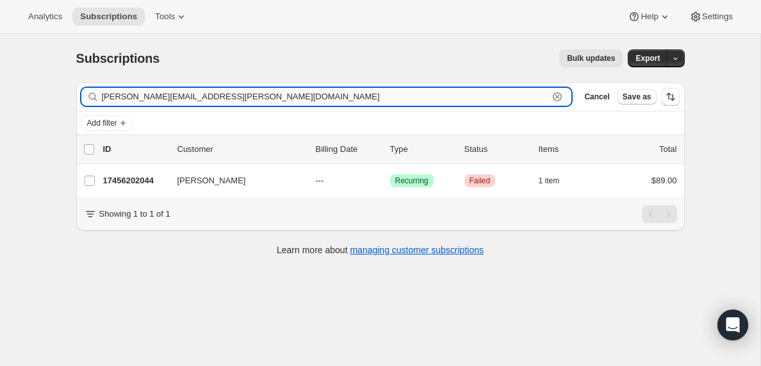
click at [199, 97] on input "[PERSON_NAME][EMAIL_ADDRESS][PERSON_NAME][DOMAIN_NAME]" at bounding box center [325, 97] width 447 height 18
paste input "[EMAIL_ADDRESS]"
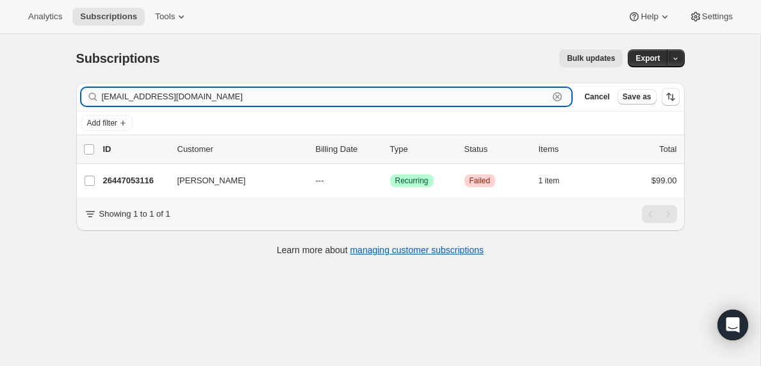
click at [237, 98] on input "[EMAIL_ADDRESS][DOMAIN_NAME]" at bounding box center [325, 97] width 447 height 18
click at [237, 102] on input "[EMAIL_ADDRESS][DOMAIN_NAME]" at bounding box center [325, 97] width 447 height 18
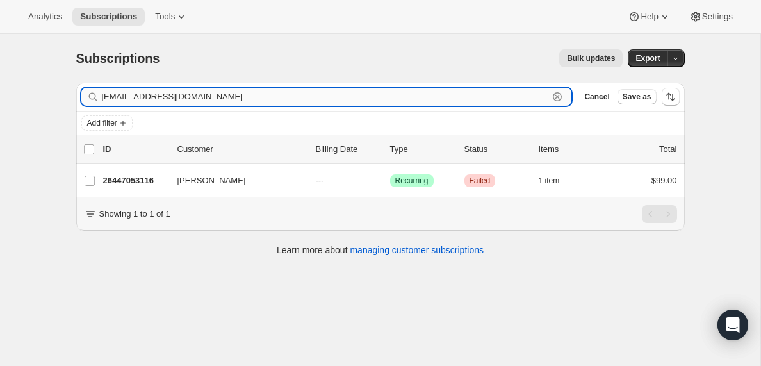
paste input "smiley.[PERSON_NAME]"
click at [244, 102] on input "[EMAIL_ADDRESS][PERSON_NAME][DOMAIN_NAME]" at bounding box center [325, 97] width 447 height 18
paste input "gantnermacy"
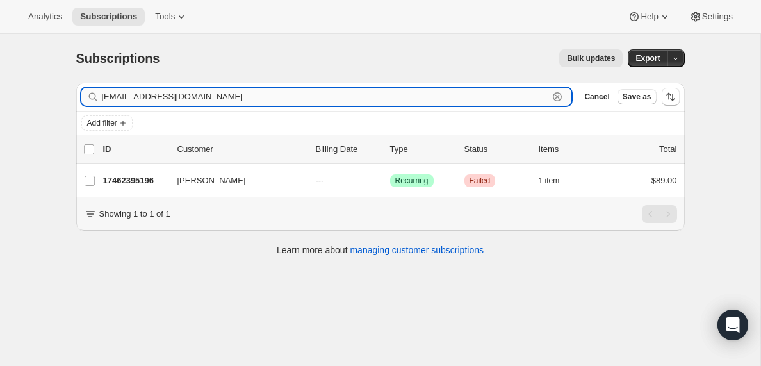
click at [214, 96] on input "[EMAIL_ADDRESS][DOMAIN_NAME]" at bounding box center [325, 97] width 447 height 18
paste input "a.kalo@ljresolution"
click at [196, 90] on input "[EMAIL_ADDRESS][DOMAIN_NAME]" at bounding box center [325, 97] width 447 height 18
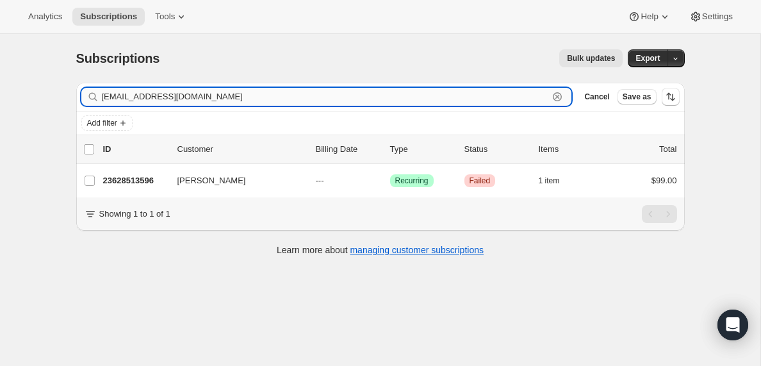
click at [196, 90] on input "[EMAIL_ADDRESS][DOMAIN_NAME]" at bounding box center [325, 97] width 447 height 18
paste input "[EMAIL_ADDRESS]"
click at [227, 100] on input "[PERSON_NAME][EMAIL_ADDRESS][DOMAIN_NAME]" at bounding box center [325, 97] width 447 height 18
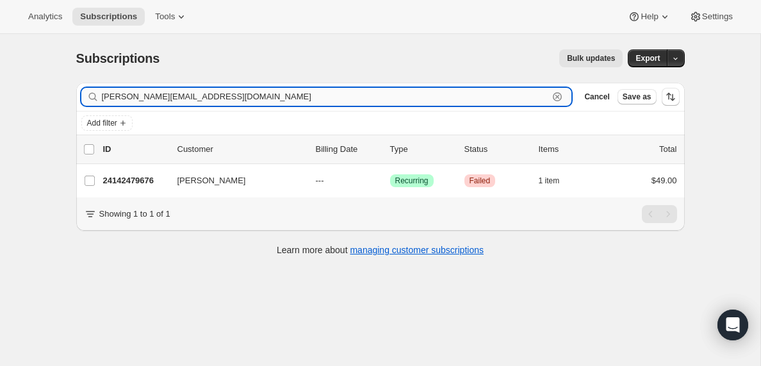
click at [227, 100] on input "[PERSON_NAME][EMAIL_ADDRESS][DOMAIN_NAME]" at bounding box center [325, 97] width 447 height 18
paste input "[EMAIL_ADDRESS]"
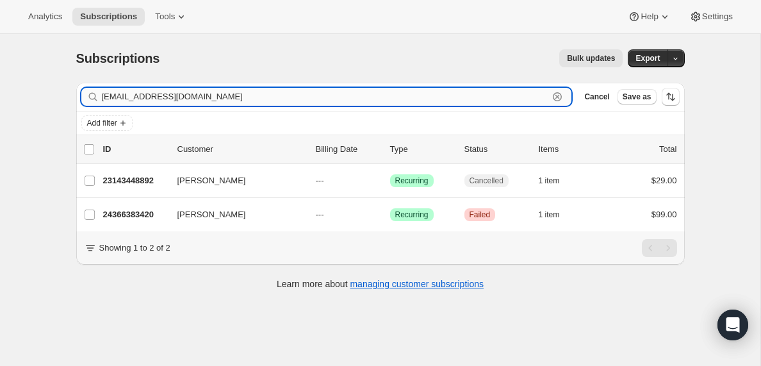
click at [179, 97] on input "[EMAIL_ADDRESS][DOMAIN_NAME]" at bounding box center [325, 97] width 447 height 18
paste input "[EMAIL_ADDRESS]"
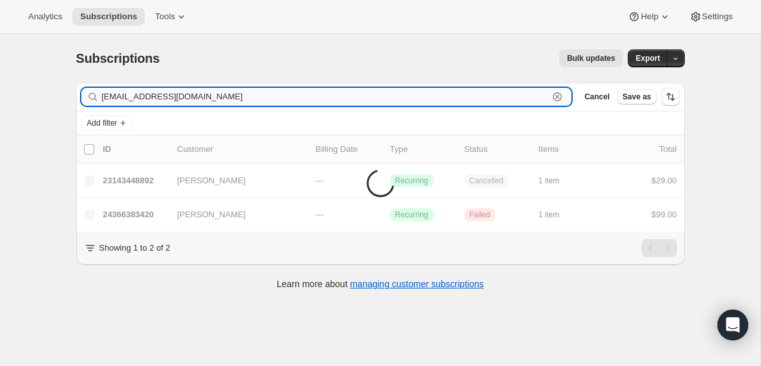
click at [179, 97] on input "[EMAIL_ADDRESS][DOMAIN_NAME]" at bounding box center [325, 97] width 447 height 18
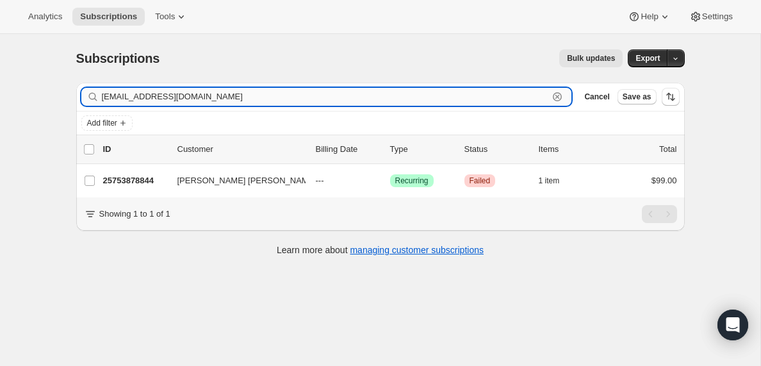
click at [195, 97] on input "[EMAIL_ADDRESS][DOMAIN_NAME]" at bounding box center [325, 97] width 447 height 18
paste input "ernardbaker"
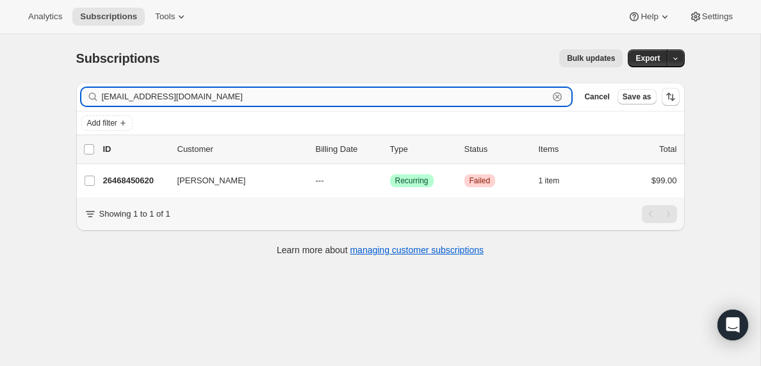
click at [238, 95] on input "[EMAIL_ADDRESS][DOMAIN_NAME]" at bounding box center [325, 97] width 447 height 18
paste input "afistfull18"
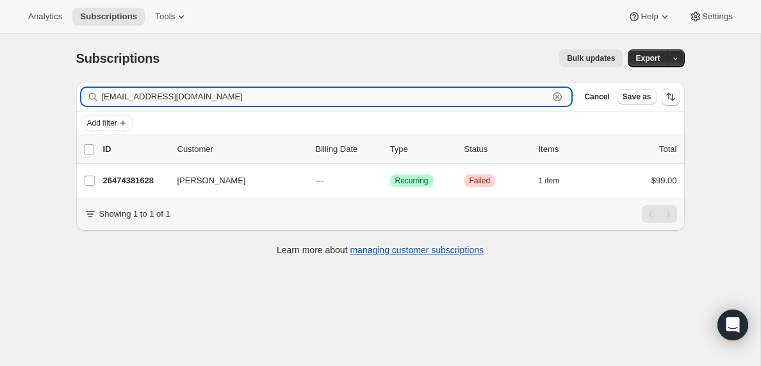
click at [258, 95] on input "[EMAIL_ADDRESS][DOMAIN_NAME]" at bounding box center [325, 97] width 447 height 18
paste input "[DEMOGRAPHIC_DATA]"
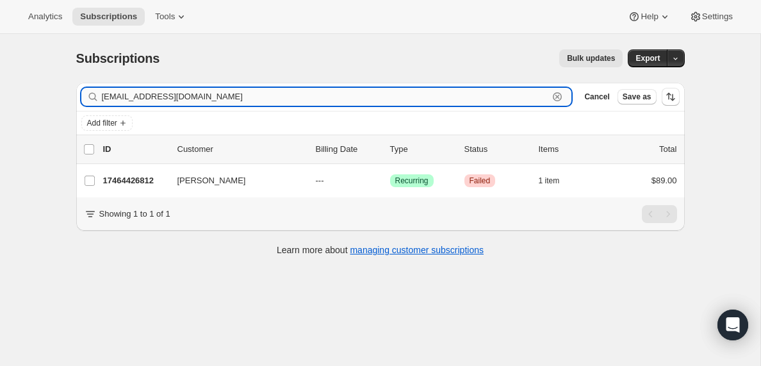
click at [245, 101] on input "[EMAIL_ADDRESS][DOMAIN_NAME]" at bounding box center [325, 97] width 447 height 18
paste input "kelvinlake@live"
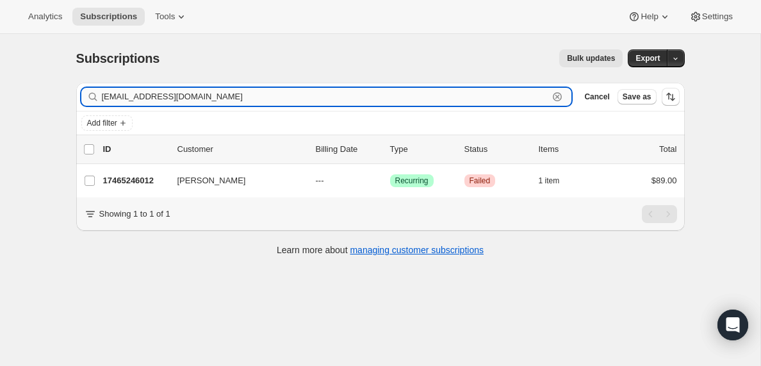
click at [177, 95] on input "[EMAIL_ADDRESS][DOMAIN_NAME]" at bounding box center [325, 97] width 447 height 18
paste input "[PERSON_NAME]"
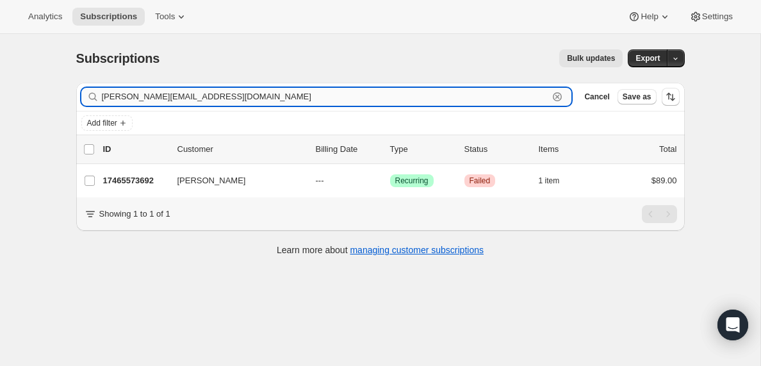
click at [218, 97] on input "[PERSON_NAME][EMAIL_ADDRESS][DOMAIN_NAME]" at bounding box center [325, 97] width 447 height 18
paste input "[PERSON_NAME][EMAIL_ADDRESS][PERSON_NAME]"
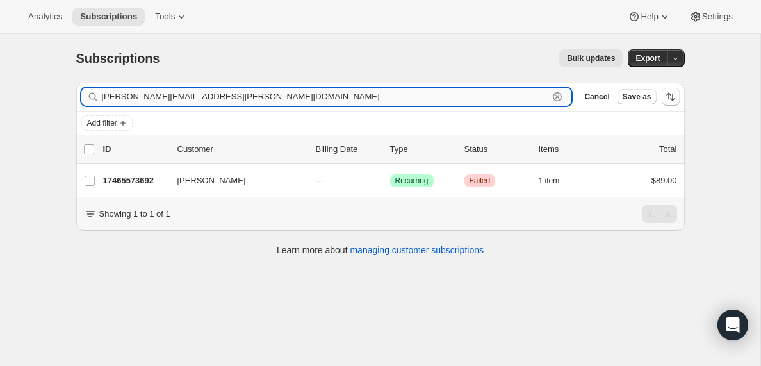
type input "[PERSON_NAME][EMAIL_ADDRESS][PERSON_NAME][DOMAIN_NAME]"
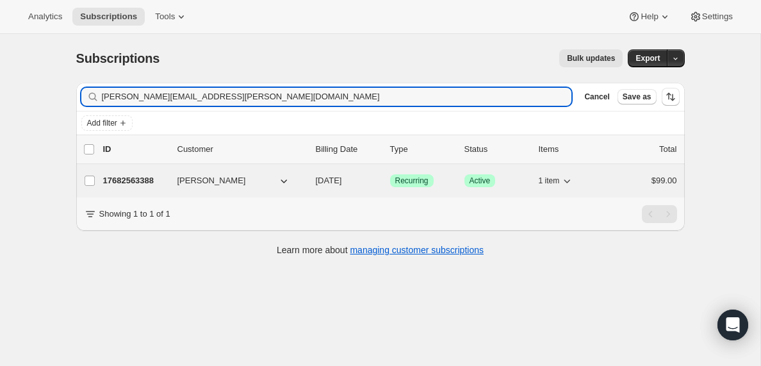
click at [133, 181] on p "17682563388" at bounding box center [135, 180] width 64 height 13
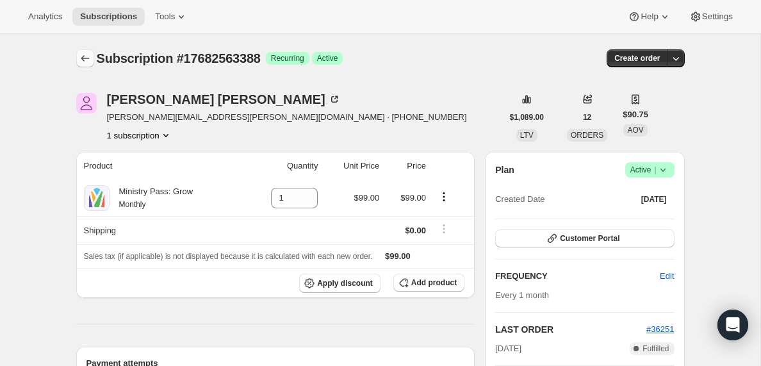
click at [85, 59] on icon "Subscriptions" at bounding box center [85, 58] width 13 height 13
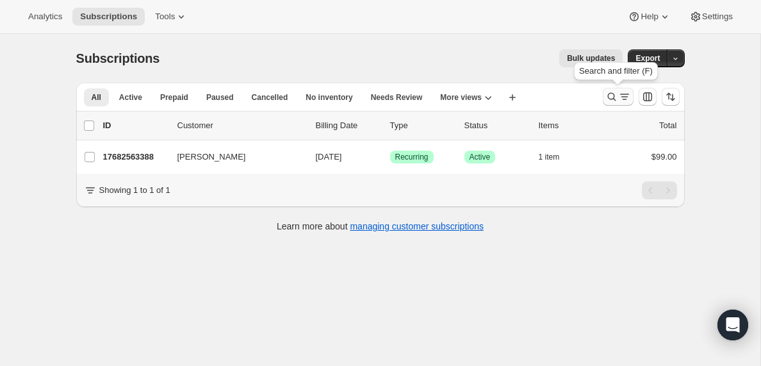
click at [623, 101] on icon "Search and filter results" at bounding box center [624, 96] width 13 height 13
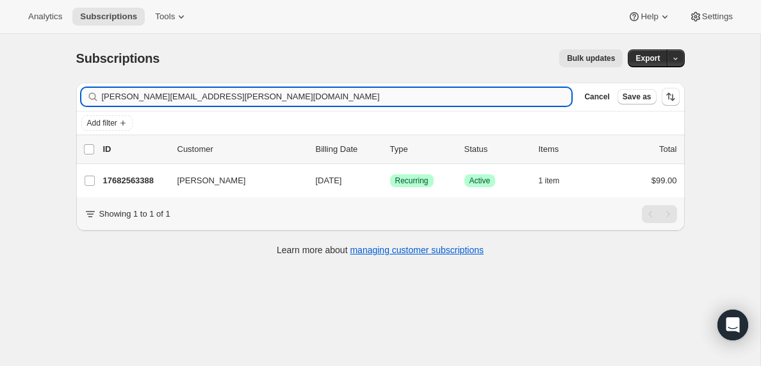
click at [250, 96] on input "[PERSON_NAME][EMAIL_ADDRESS][PERSON_NAME][DOMAIN_NAME]" at bounding box center [337, 97] width 470 height 18
click at [154, 95] on input "[EMAIL_ADDRESS][DOMAIN_NAME]" at bounding box center [325, 97] width 447 height 18
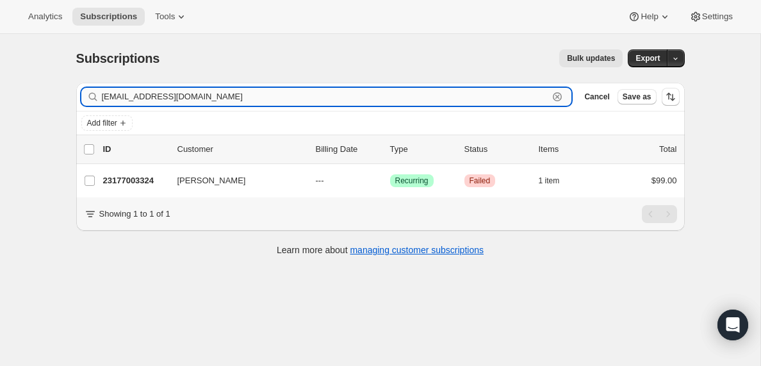
click at [154, 95] on input "[EMAIL_ADDRESS][DOMAIN_NAME]" at bounding box center [325, 97] width 447 height 18
paste input "[EMAIL_ADDRESS]"
click at [202, 95] on input "[EMAIL_ADDRESS][DOMAIN_NAME]" at bounding box center [325, 97] width 447 height 18
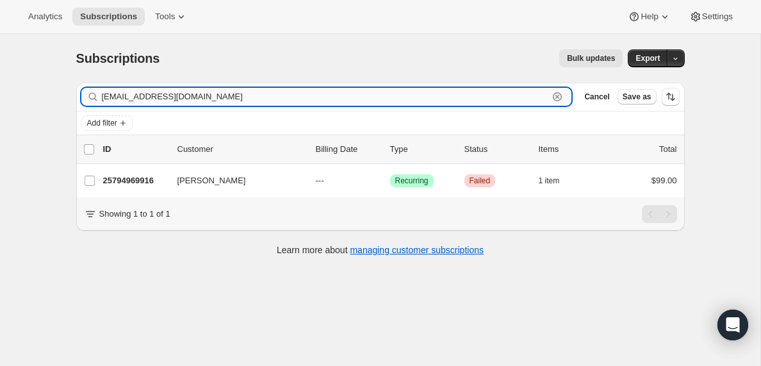
click at [202, 95] on input "[EMAIL_ADDRESS][DOMAIN_NAME]" at bounding box center [325, 97] width 447 height 18
paste input "pastorsteve@reviveflagstaff"
click at [218, 97] on input "[EMAIL_ADDRESS][DOMAIN_NAME]" at bounding box center [325, 97] width 447 height 18
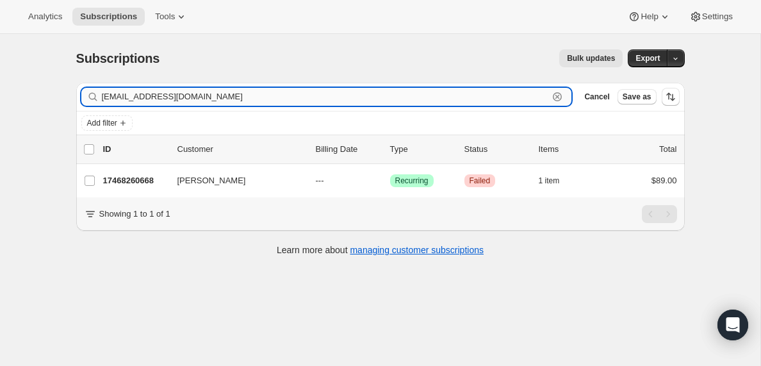
click at [218, 97] on input "[EMAIL_ADDRESS][DOMAIN_NAME]" at bounding box center [325, 97] width 447 height 18
paste input "[EMAIL_ADDRESS]"
click at [188, 101] on input "[EMAIL_ADDRESS][DOMAIN_NAME]" at bounding box center [325, 97] width 447 height 18
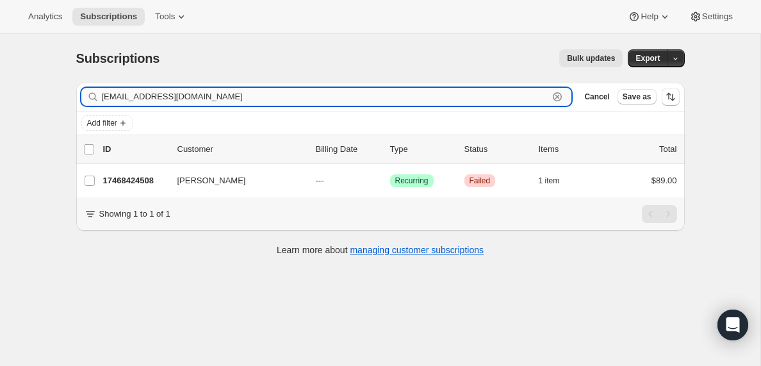
click at [188, 101] on input "[EMAIL_ADDRESS][DOMAIN_NAME]" at bounding box center [325, 97] width 447 height 18
paste input "judah8558@ao"
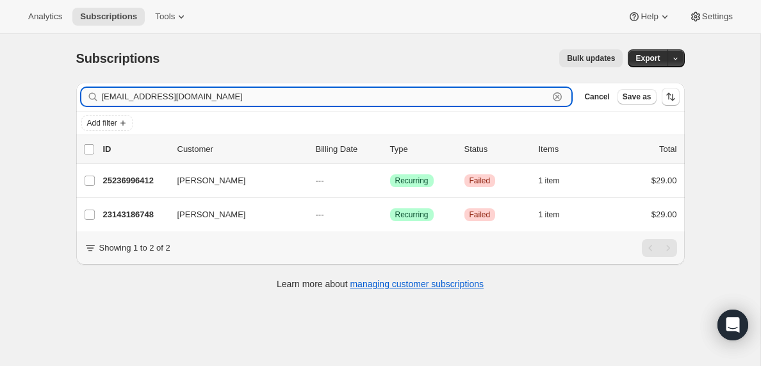
click at [204, 95] on input "[EMAIL_ADDRESS][DOMAIN_NAME]" at bounding box center [325, 97] width 447 height 18
paste input "pocketbookman2244jj@gmai"
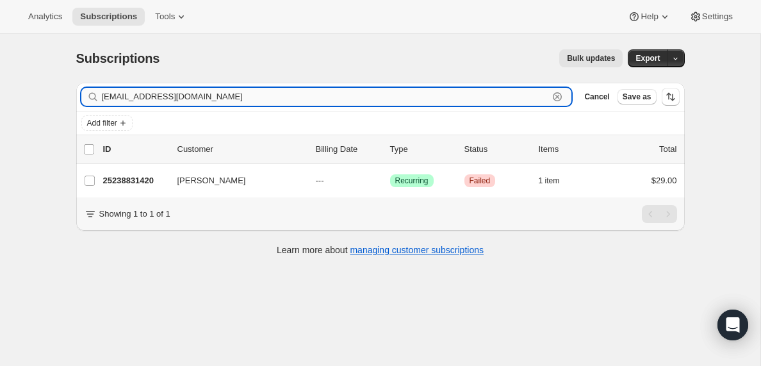
click at [243, 99] on input "[EMAIL_ADDRESS][DOMAIN_NAME]" at bounding box center [325, 97] width 447 height 18
paste input "[PERSON_NAME].[PERSON_NAME]"
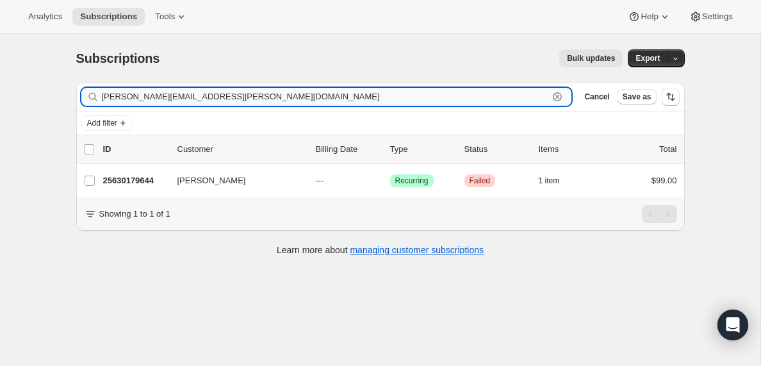
click at [234, 99] on input "[PERSON_NAME][EMAIL_ADDRESS][PERSON_NAME][DOMAIN_NAME]" at bounding box center [325, 97] width 447 height 18
paste input "[EMAIL_ADDRESS]"
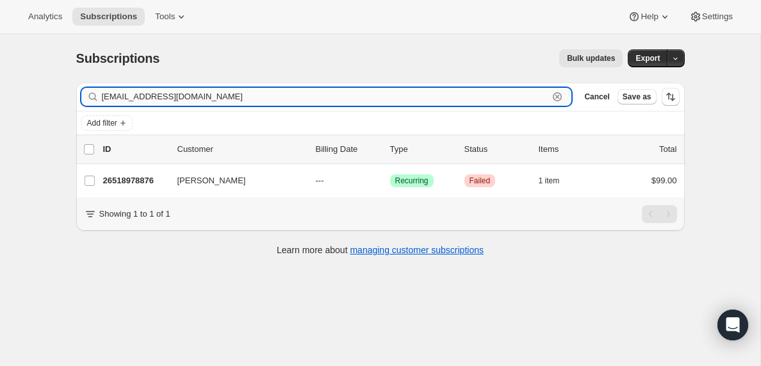
click at [182, 102] on input "[EMAIL_ADDRESS][DOMAIN_NAME]" at bounding box center [325, 97] width 447 height 18
paste input "[EMAIL_ADDRESS][DOMAIN_NAME]"
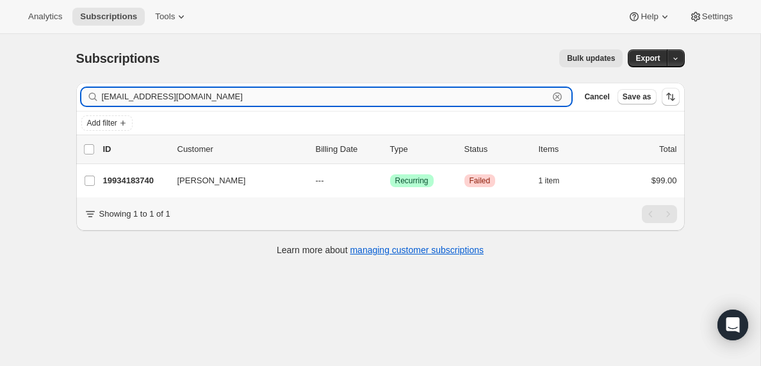
click at [216, 98] on input "[EMAIL_ADDRESS][DOMAIN_NAME]" at bounding box center [325, 97] width 447 height 18
paste input "[EMAIL_ADDRESS][DOMAIN_NAME]"
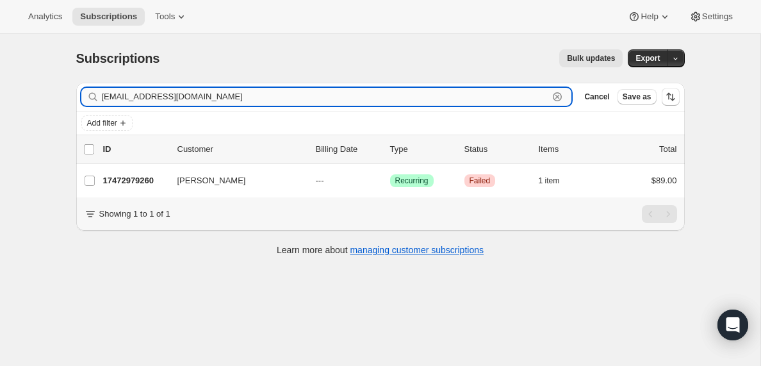
click at [181, 92] on input "[EMAIL_ADDRESS][DOMAIN_NAME]" at bounding box center [325, 97] width 447 height 18
paste input "info@faithtothenations"
click at [220, 94] on input "[EMAIL_ADDRESS][DOMAIN_NAME]" at bounding box center [325, 97] width 447 height 18
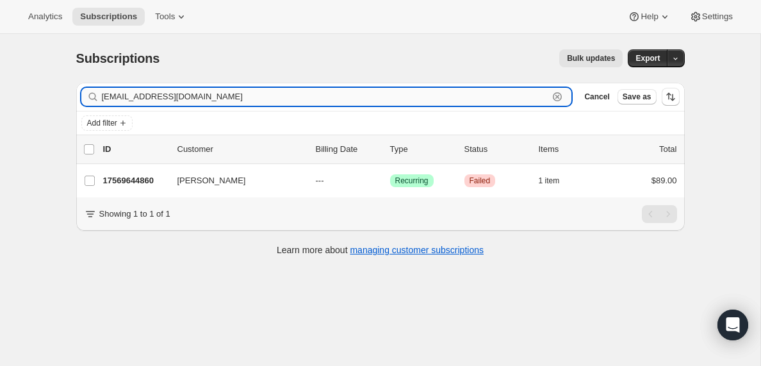
click at [220, 94] on input "[EMAIL_ADDRESS][DOMAIN_NAME]" at bounding box center [325, 97] width 447 height 18
paste input "[EMAIL_ADDRESS][DOMAIN_NAME]"
click at [229, 97] on input "[EMAIL_ADDRESS][DOMAIN_NAME]" at bounding box center [325, 97] width 447 height 18
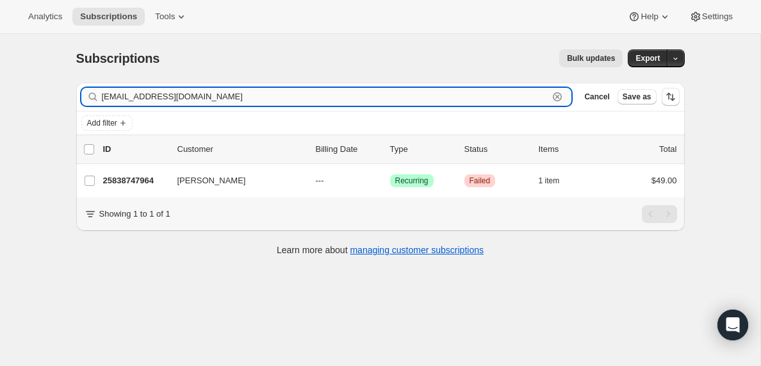
click at [229, 97] on input "[EMAIL_ADDRESS][DOMAIN_NAME]" at bounding box center [325, 97] width 447 height 18
paste input "[EMAIL_ADDRESS][DOMAIN_NAME]"
click at [213, 101] on input "[EMAIL_ADDRESS][DOMAIN_NAME]" at bounding box center [325, 97] width 447 height 18
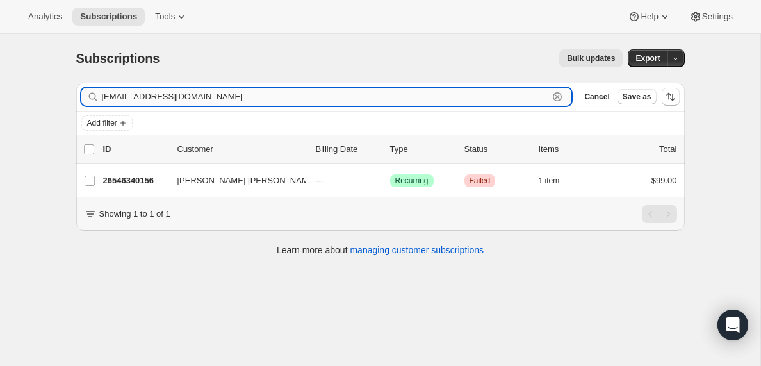
click at [213, 101] on input "[EMAIL_ADDRESS][DOMAIN_NAME]" at bounding box center [325, 97] width 447 height 18
paste input "[EMAIL_ADDRESS]"
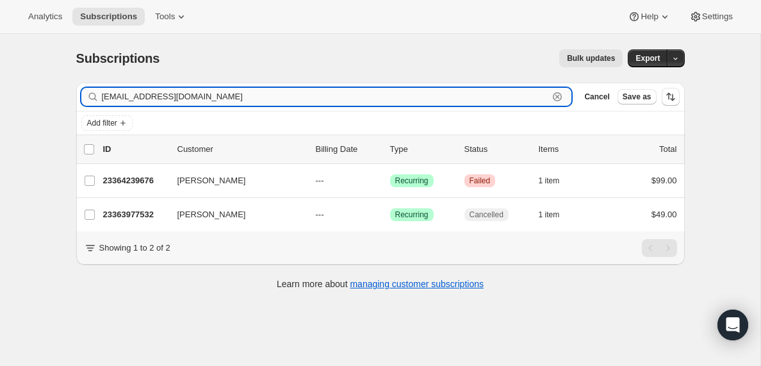
click at [206, 91] on input "[EMAIL_ADDRESS][DOMAIN_NAME]" at bounding box center [325, 97] width 447 height 18
paste input ".[PERSON_NAME][EMAIL_ADDRESS]"
type input "[PERSON_NAME][EMAIL_ADDRESS][DOMAIN_NAME]"
